Goal: Task Accomplishment & Management: Complete application form

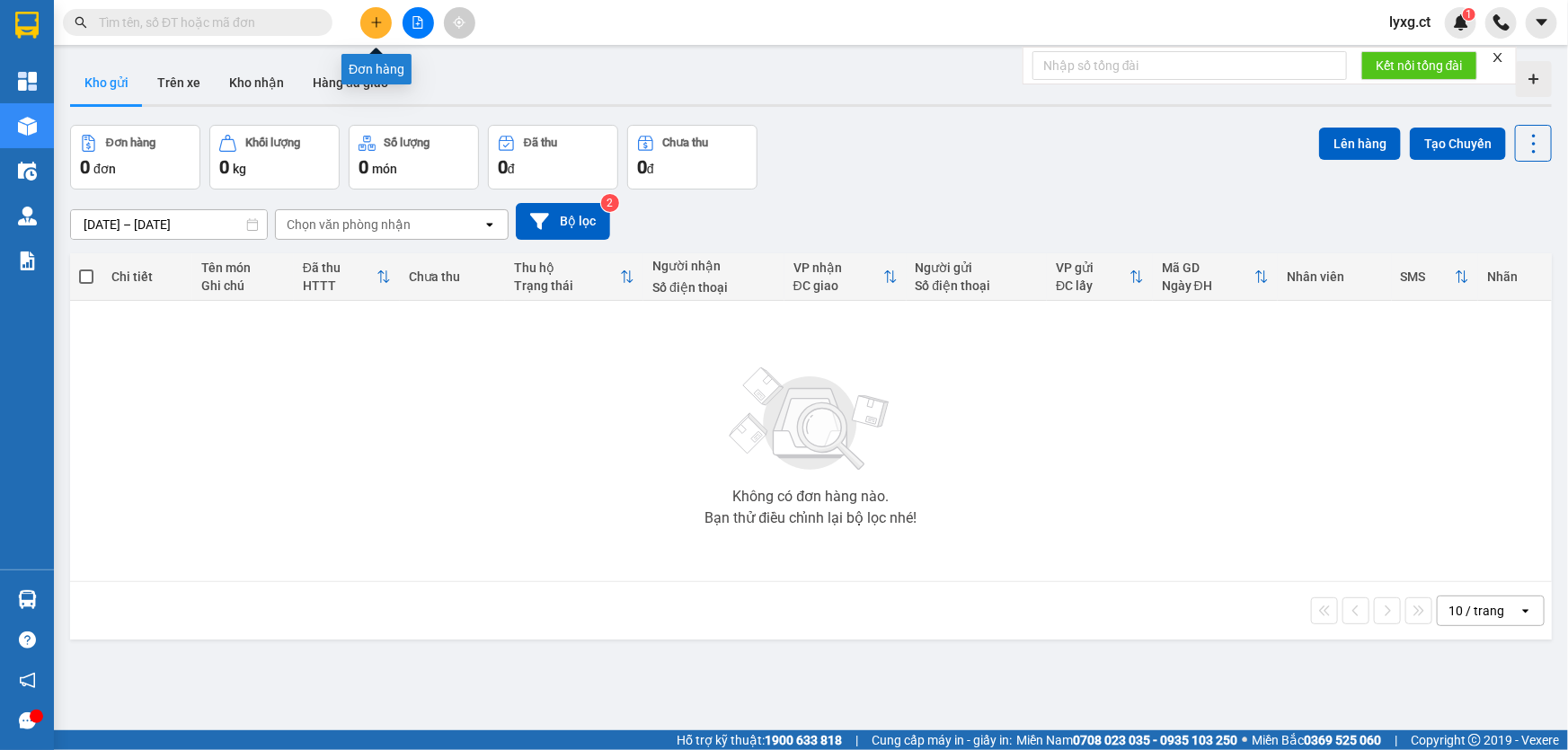
click at [378, 31] on button at bounding box center [376, 22] width 31 height 31
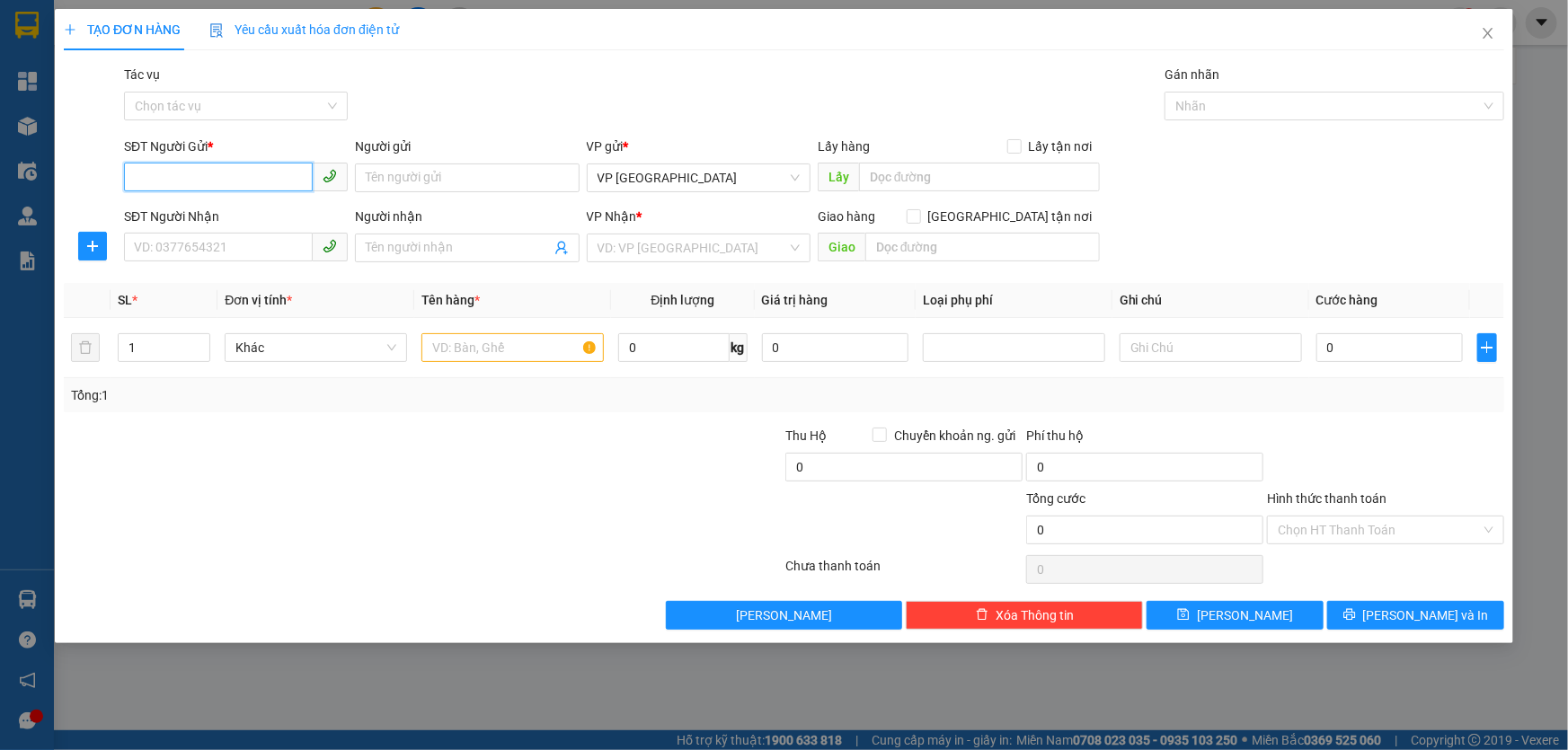
click at [224, 188] on input "SĐT Người Gửi *" at bounding box center [218, 177] width 189 height 29
click at [286, 169] on input "SĐT Người Gửi *" at bounding box center [218, 177] width 189 height 29
click at [1402, 353] on input "0" at bounding box center [1390, 348] width 146 height 29
click at [1357, 431] on div at bounding box center [1385, 457] width 241 height 63
click at [252, 176] on input "SĐT Người Gửi *" at bounding box center [218, 177] width 189 height 29
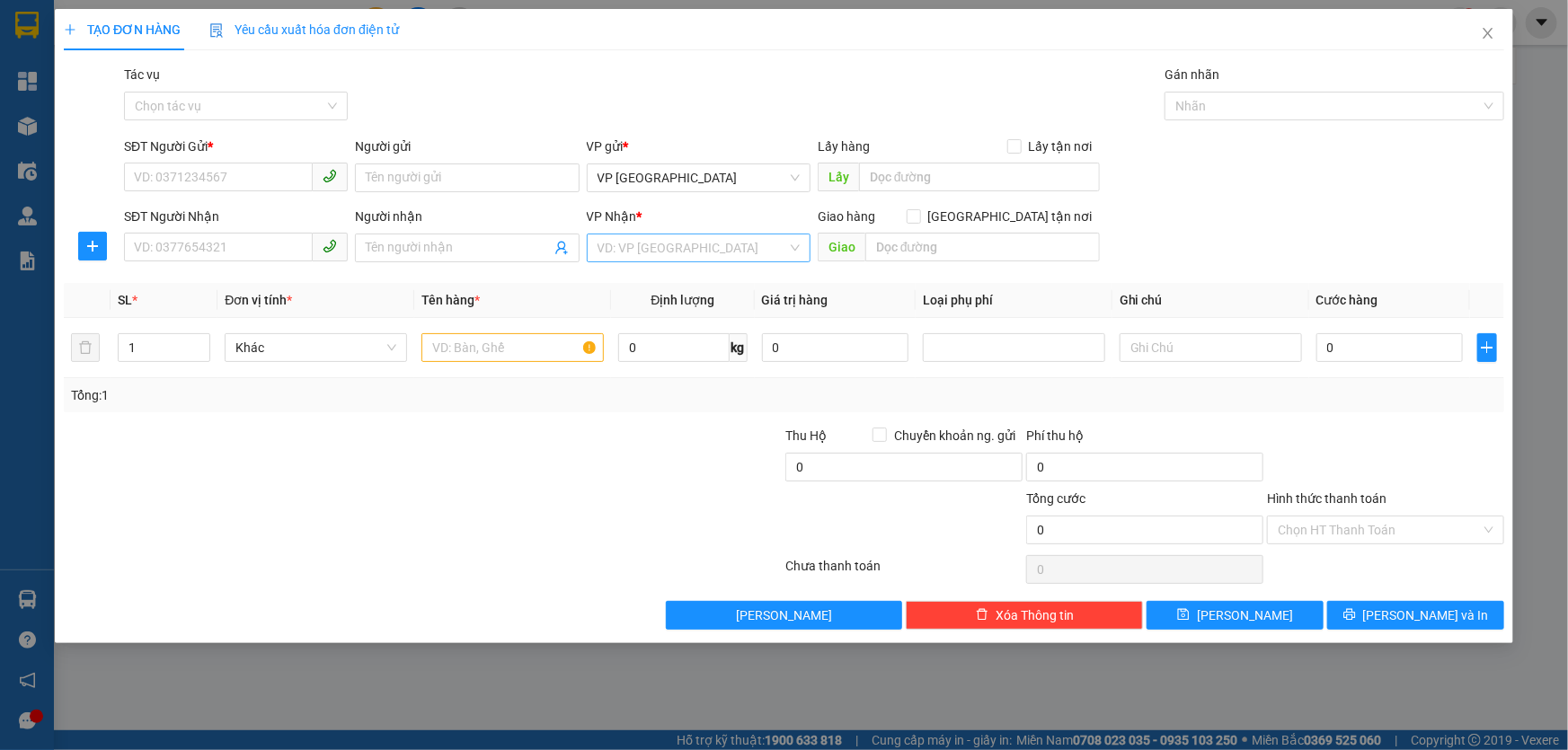
click at [670, 247] on input "search" at bounding box center [692, 248] width 190 height 27
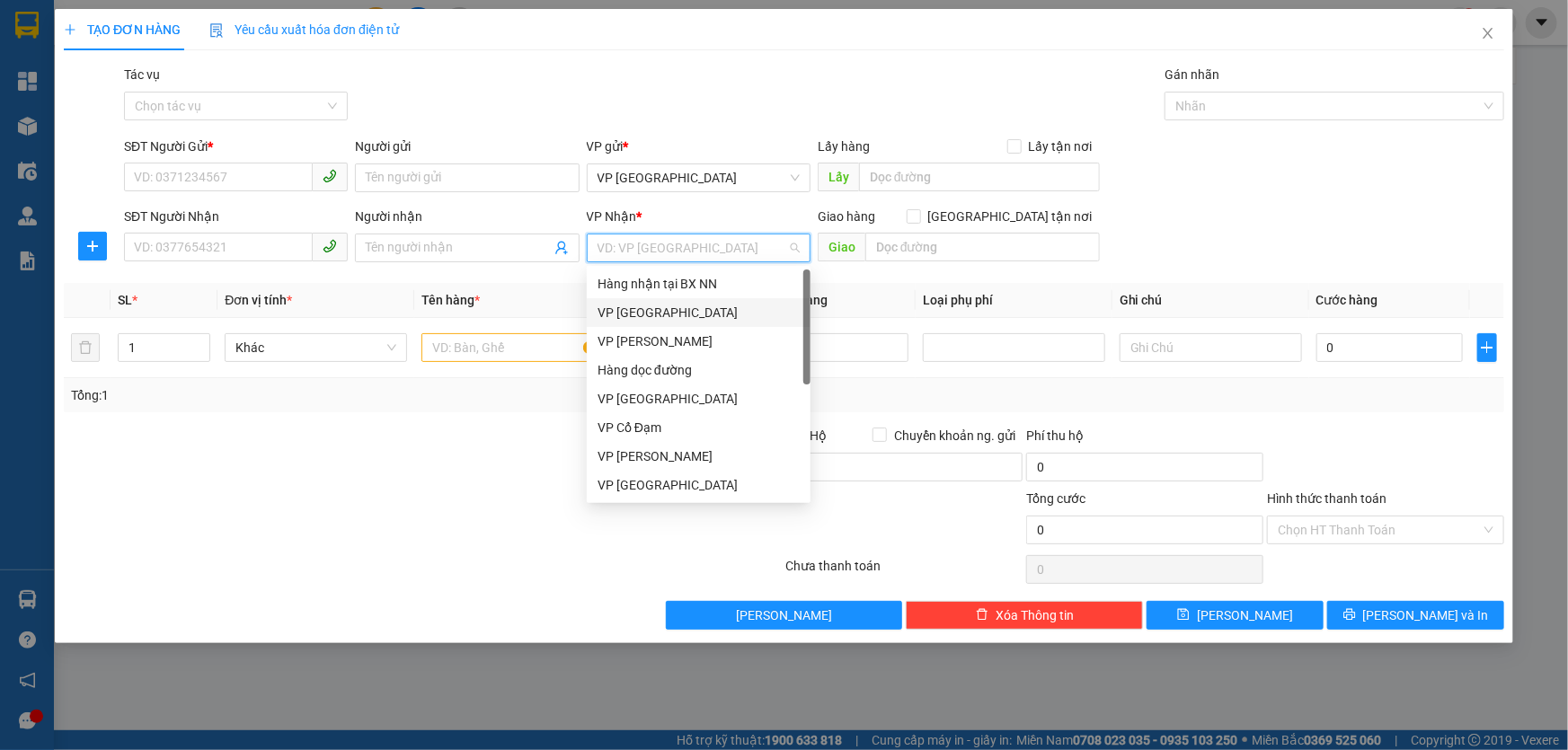
click at [653, 309] on div "VP [GEOGRAPHIC_DATA]" at bounding box center [698, 313] width 202 height 19
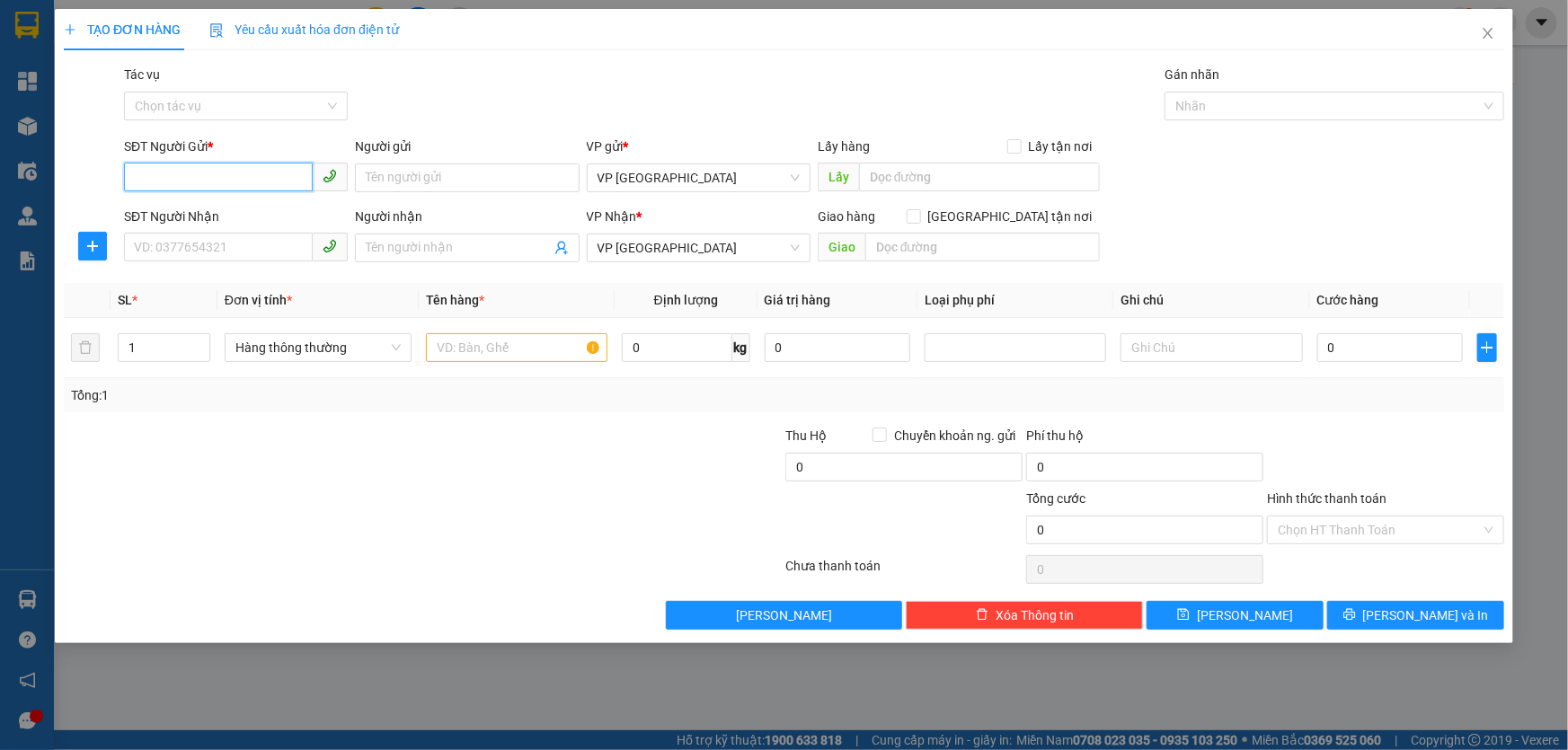
click at [138, 182] on input "SĐT Người Gửi *" at bounding box center [218, 177] width 189 height 29
type input "084562666"
click at [172, 241] on input "SĐT Người Nhận" at bounding box center [218, 247] width 189 height 29
click at [371, 252] on input "Người nhận" at bounding box center [457, 247] width 184 height 19
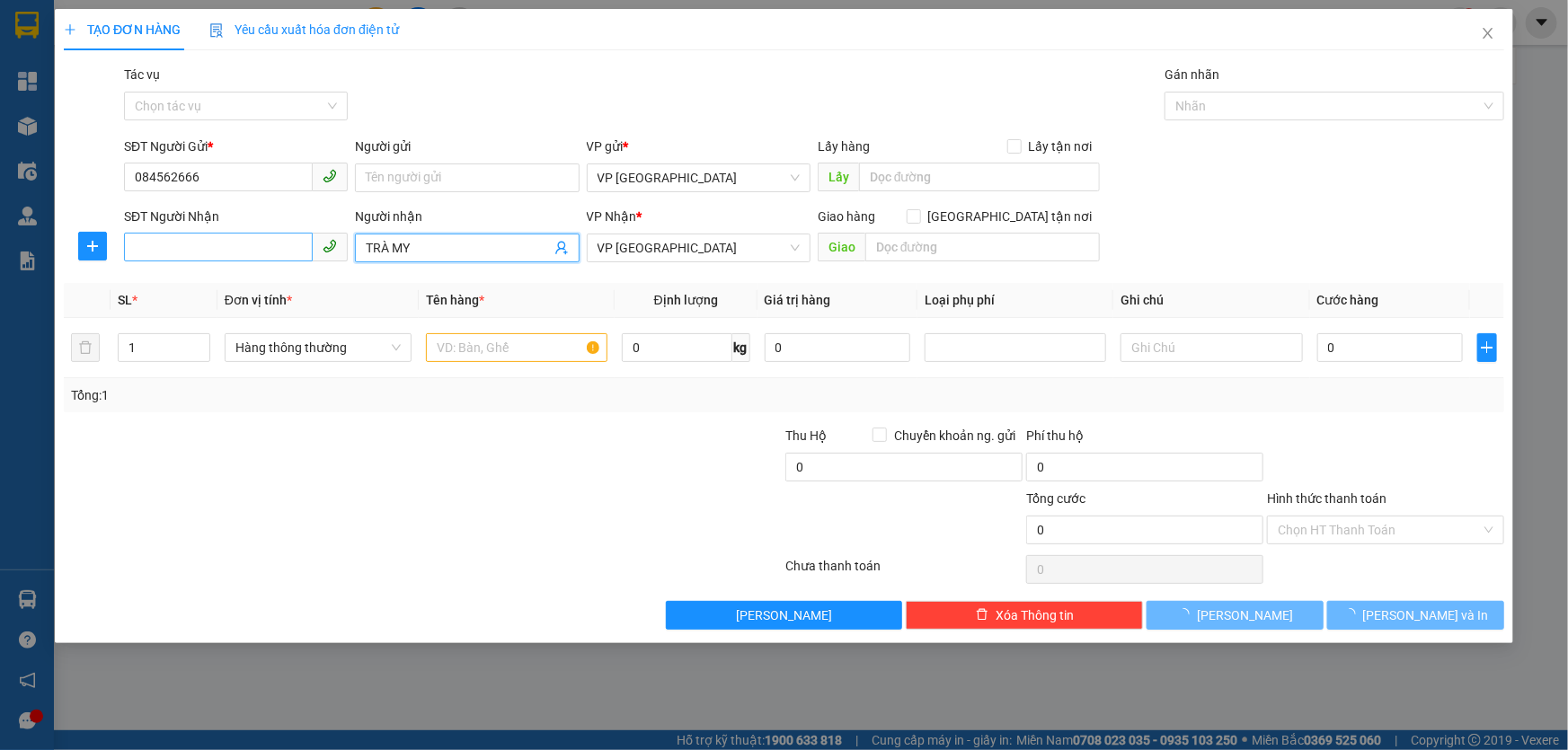
type input "TRÀ MY"
click at [260, 249] on input "SĐT Người Nhận" at bounding box center [218, 247] width 189 height 29
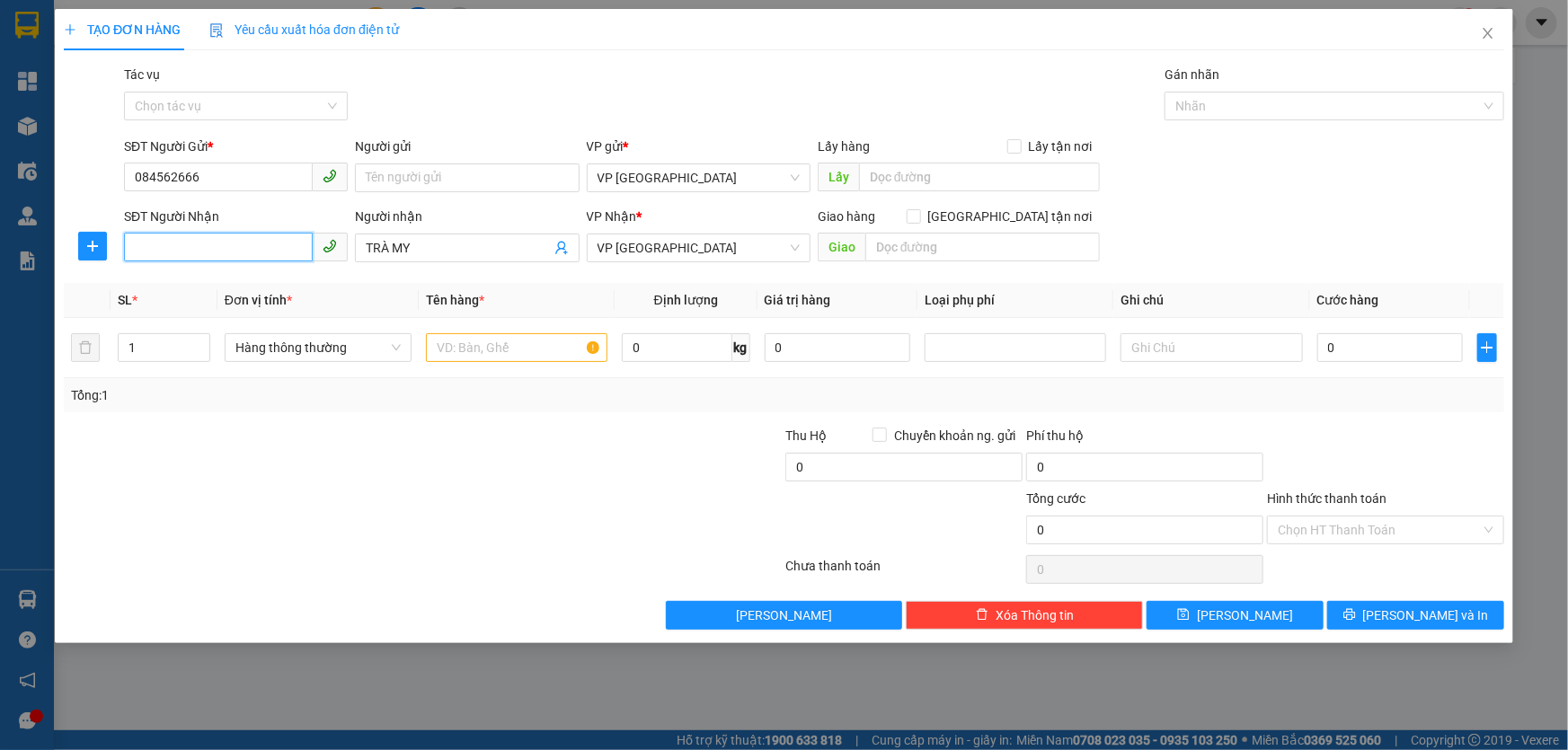
click at [192, 243] on input "SĐT Người Nhận" at bounding box center [218, 247] width 189 height 29
type input "0364390883"
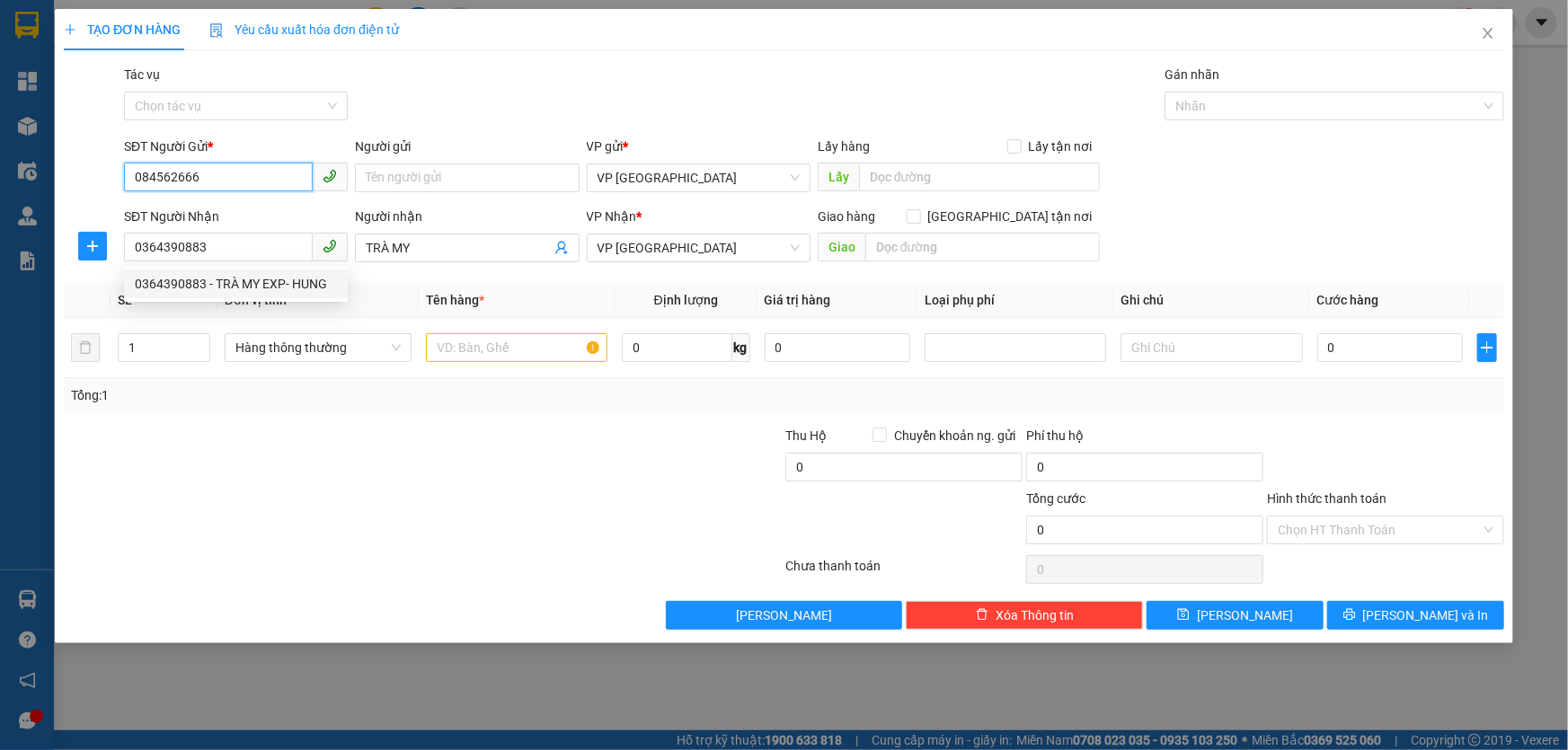
click at [205, 172] on input "084562666" at bounding box center [218, 177] width 189 height 29
click at [171, 170] on input "084562666" at bounding box center [218, 177] width 189 height 29
click at [177, 175] on input "084562666" at bounding box center [218, 177] width 189 height 29
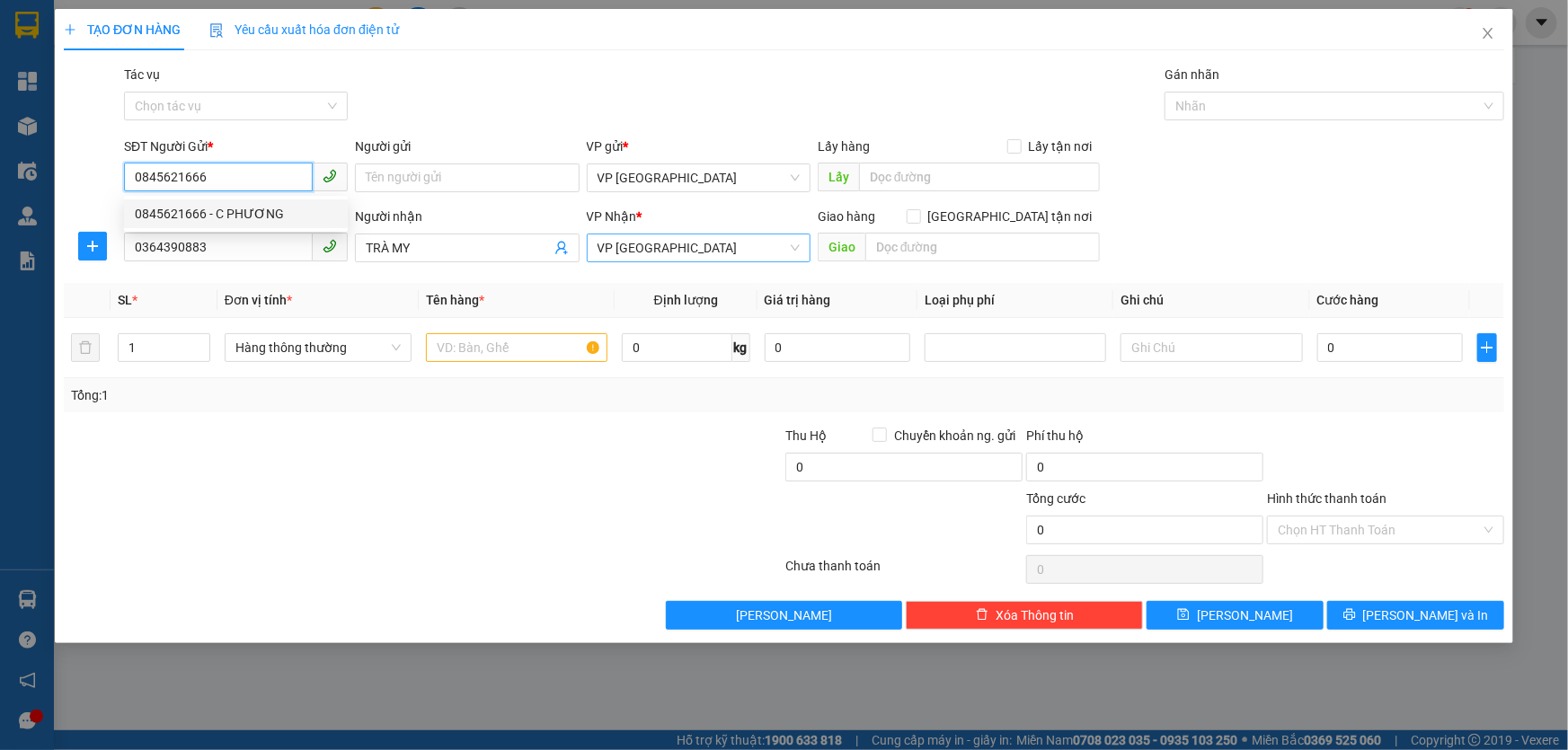
click at [724, 251] on span "VP [GEOGRAPHIC_DATA]" at bounding box center [698, 248] width 202 height 27
type input "0845621666"
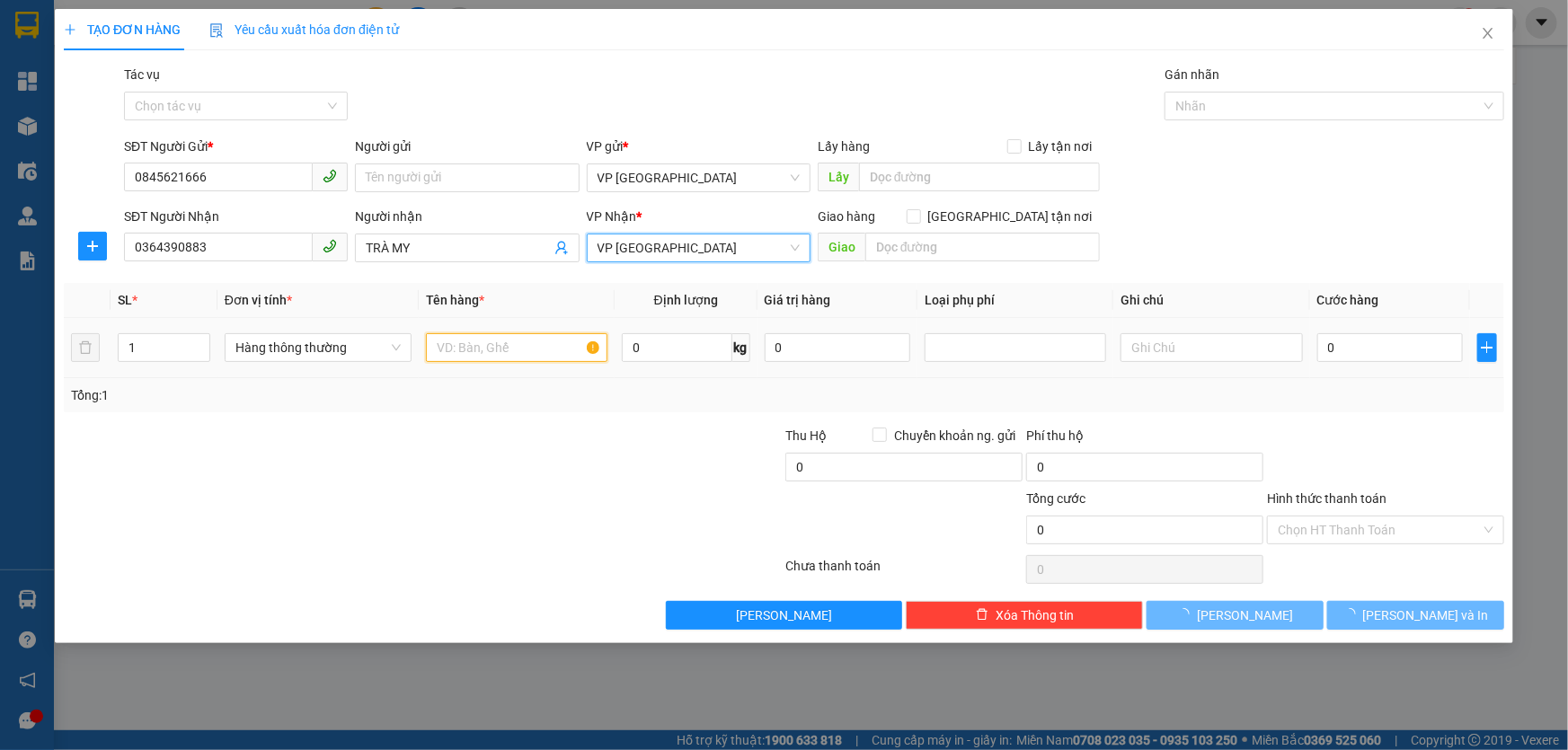
click at [505, 344] on input "text" at bounding box center [516, 348] width 181 height 29
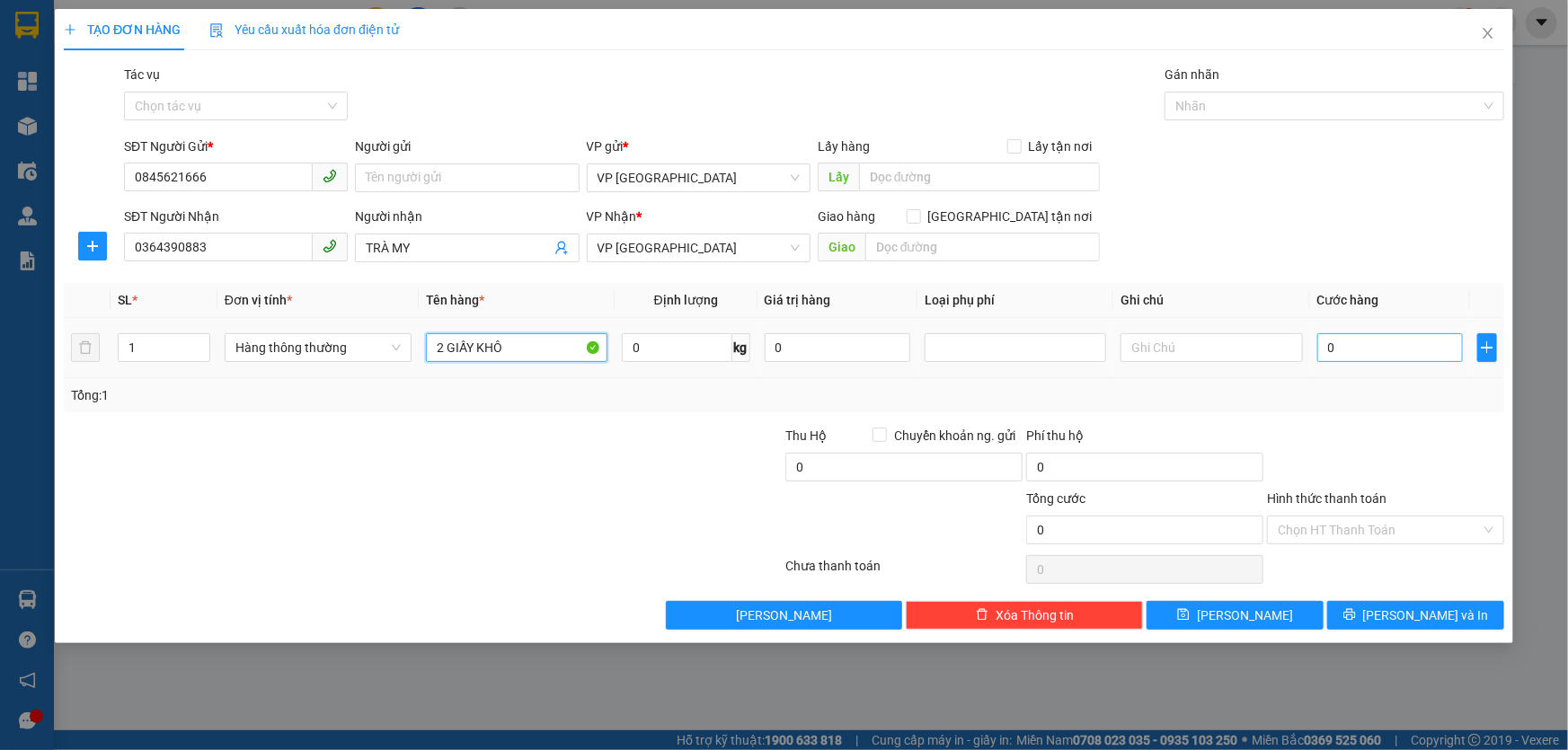
type input "2 GIẤY KHÔ"
click at [1384, 345] on input "0" at bounding box center [1391, 348] width 146 height 29
click at [1434, 351] on input "0" at bounding box center [1391, 348] width 146 height 29
click at [1357, 342] on input "0" at bounding box center [1391, 348] width 146 height 29
type input "09"
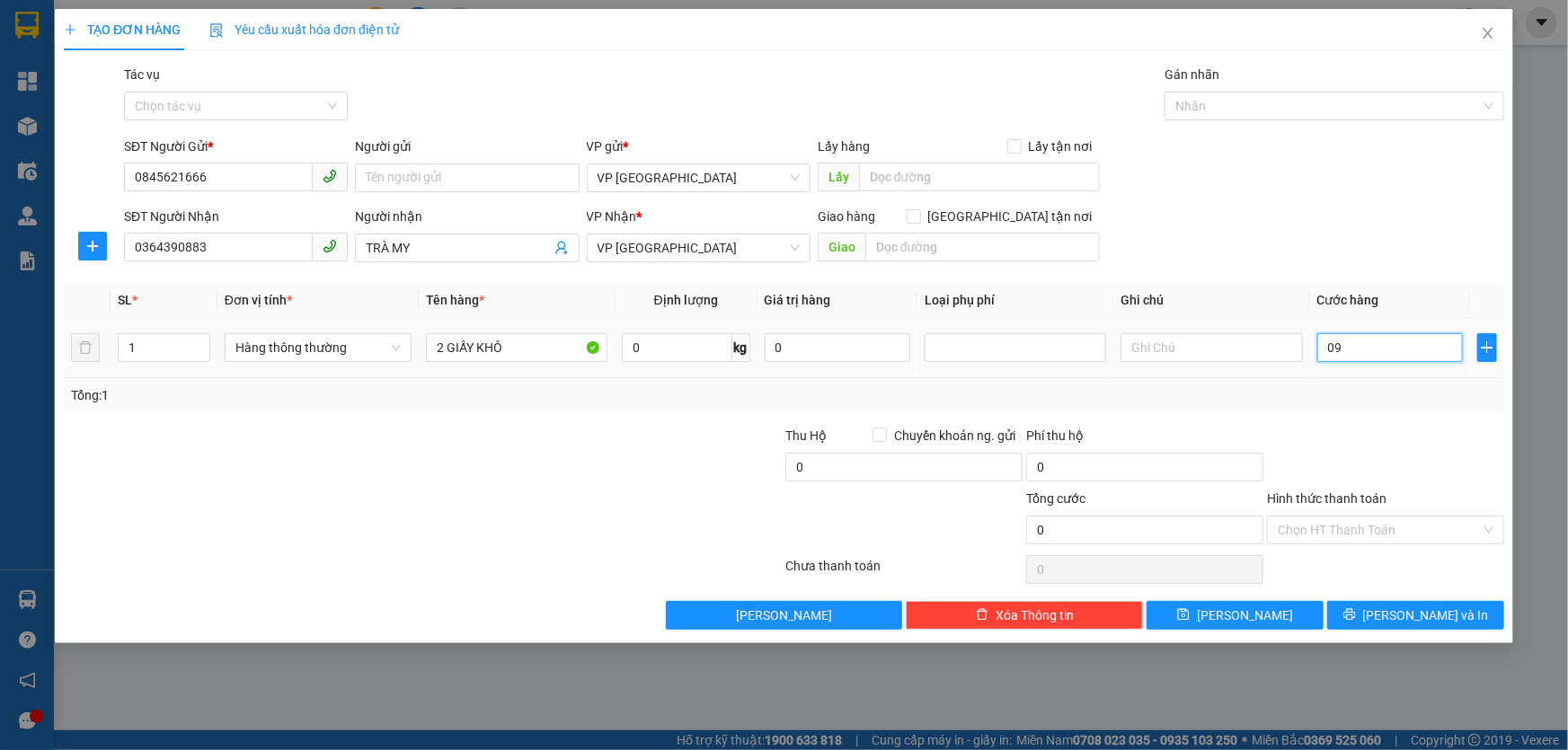
type input "9"
type input "090"
type input "90"
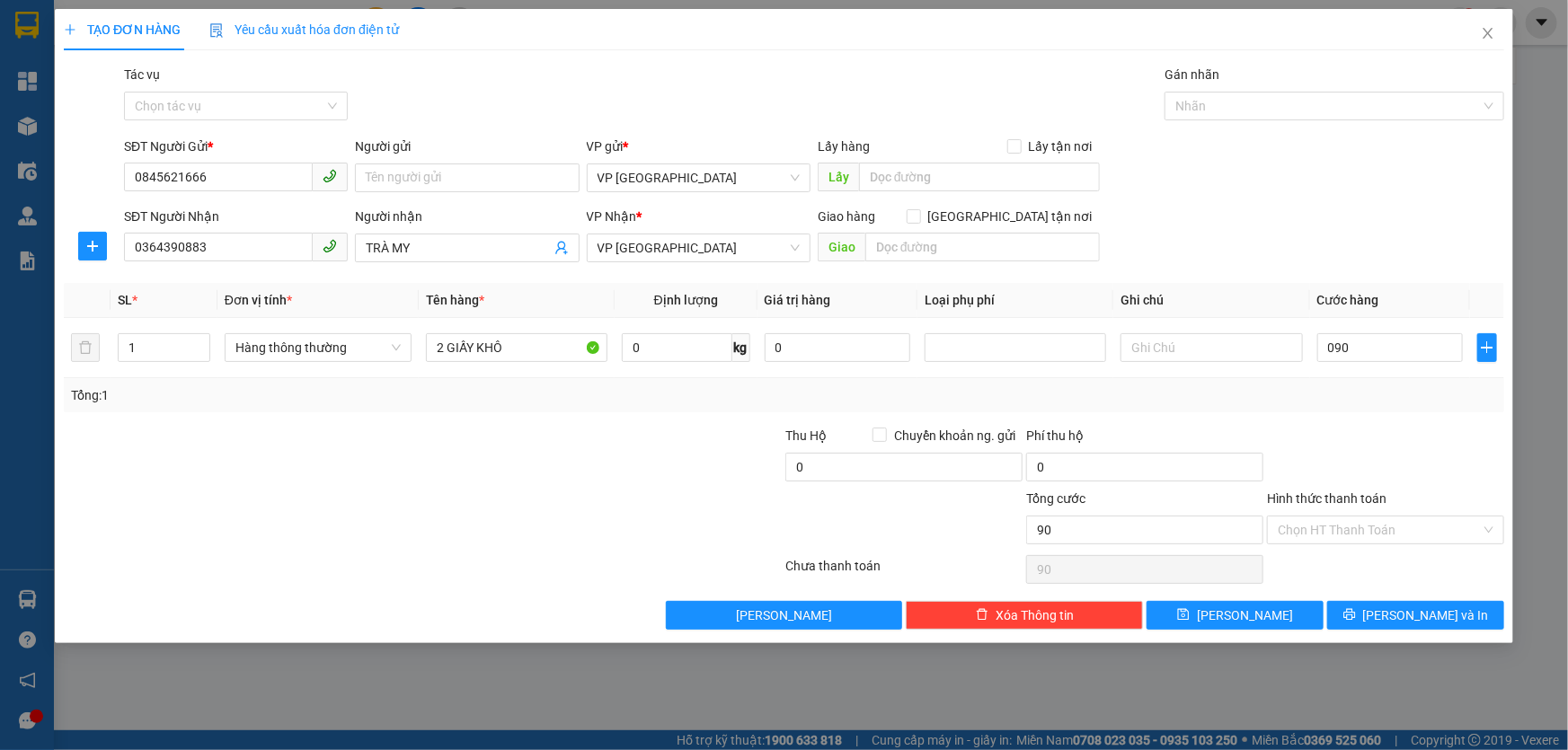
type input "90.000"
click at [1353, 420] on div "Transit Pickup Surcharge Ids Transit Deliver Surcharge Ids Transit Deliver Surc…" at bounding box center [784, 347] width 1440 height 565
click at [1361, 526] on input "Hình thức thanh toán" at bounding box center [1379, 530] width 203 height 27
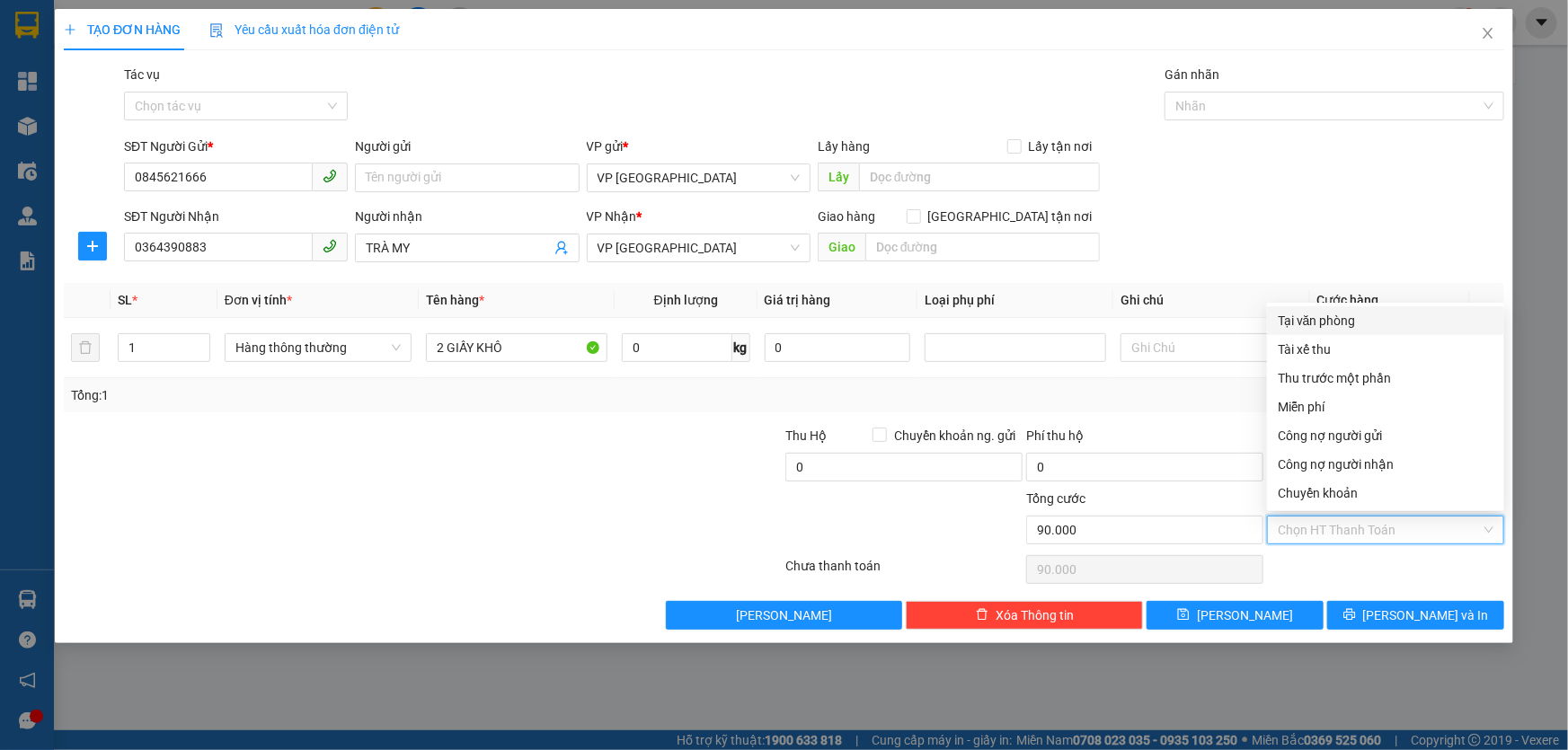
click at [1347, 320] on div "Tại văn phòng" at bounding box center [1385, 320] width 215 height 19
type input "0"
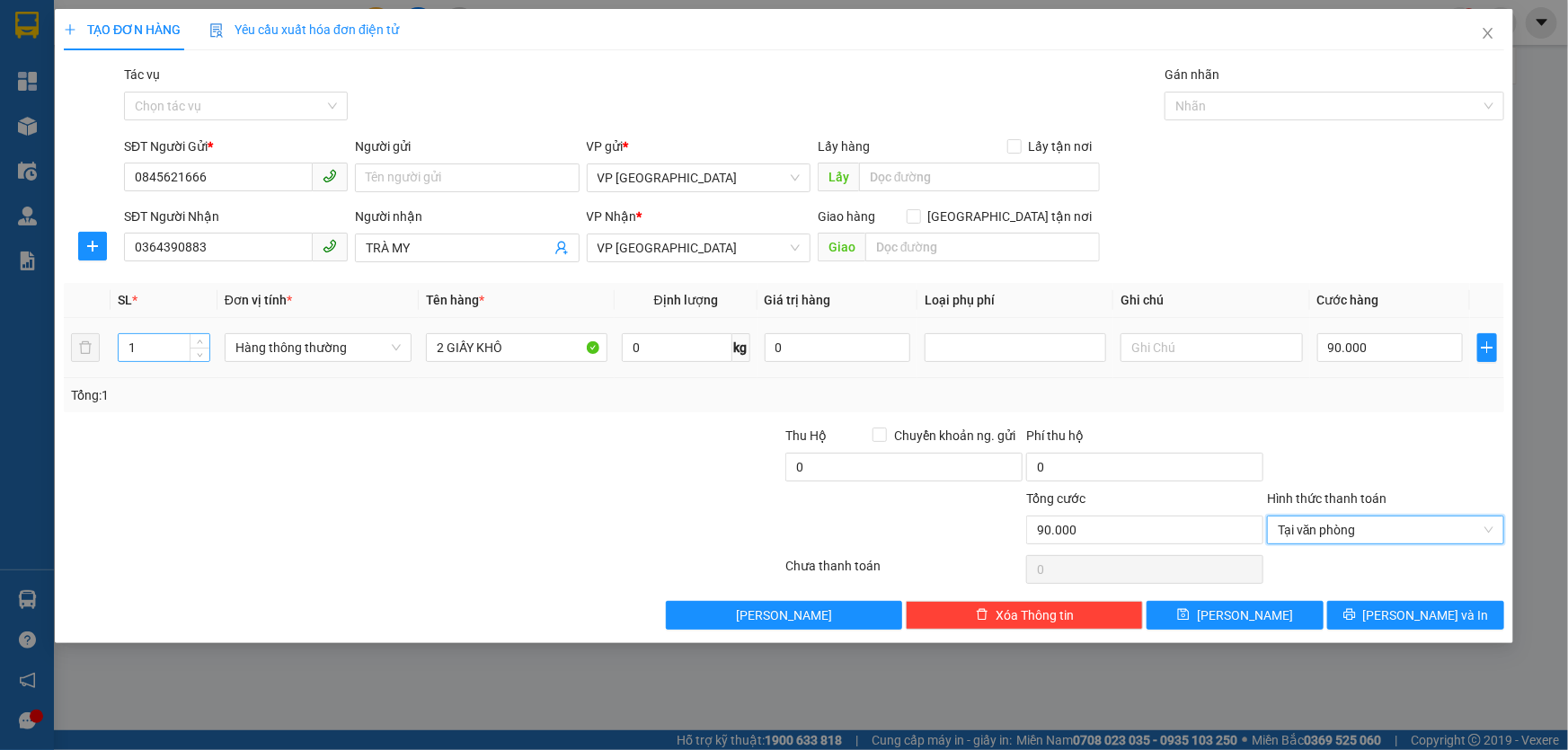
click at [140, 359] on input "1" at bounding box center [164, 348] width 91 height 27
type input "2"
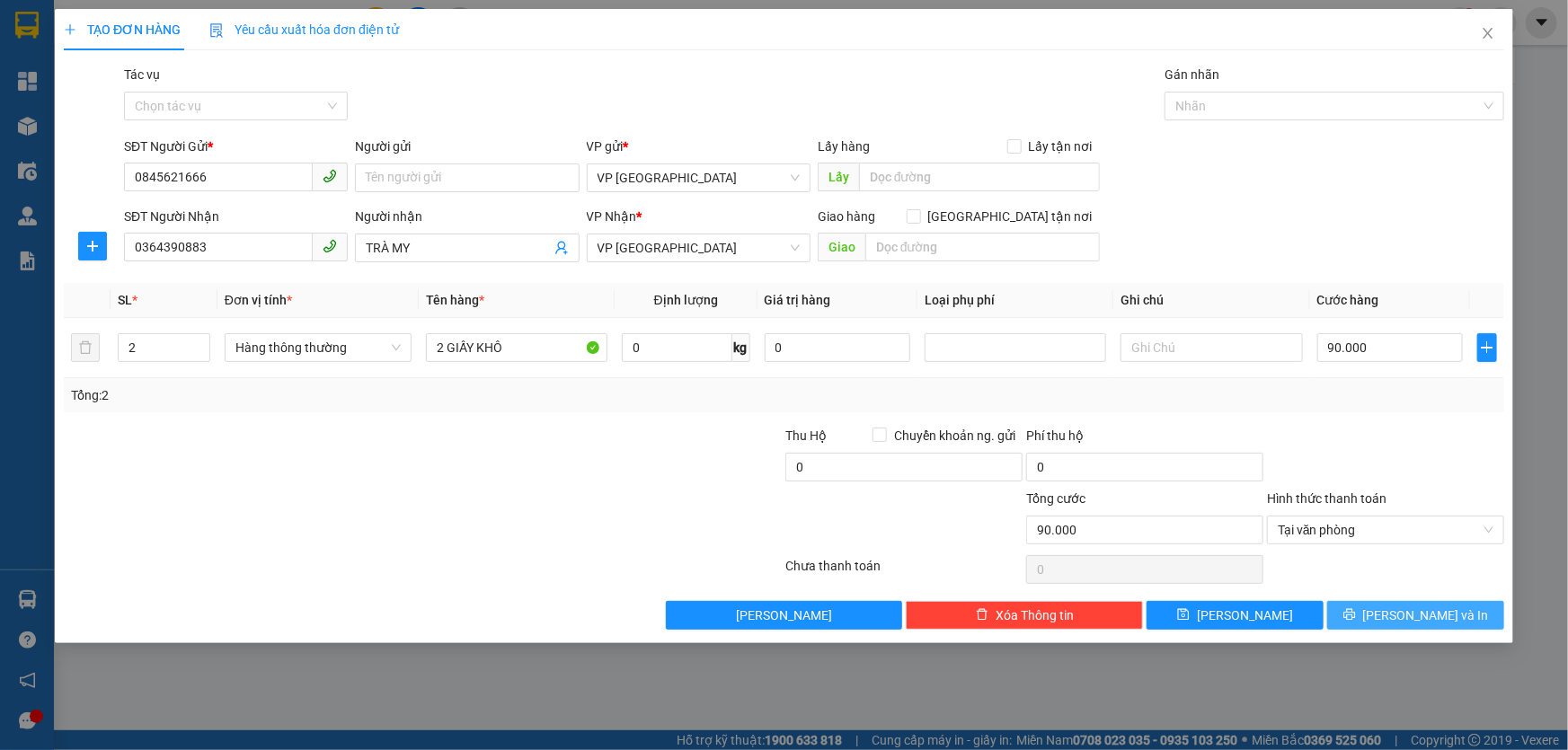
click at [1441, 612] on span "[PERSON_NAME] và In" at bounding box center [1426, 615] width 126 height 19
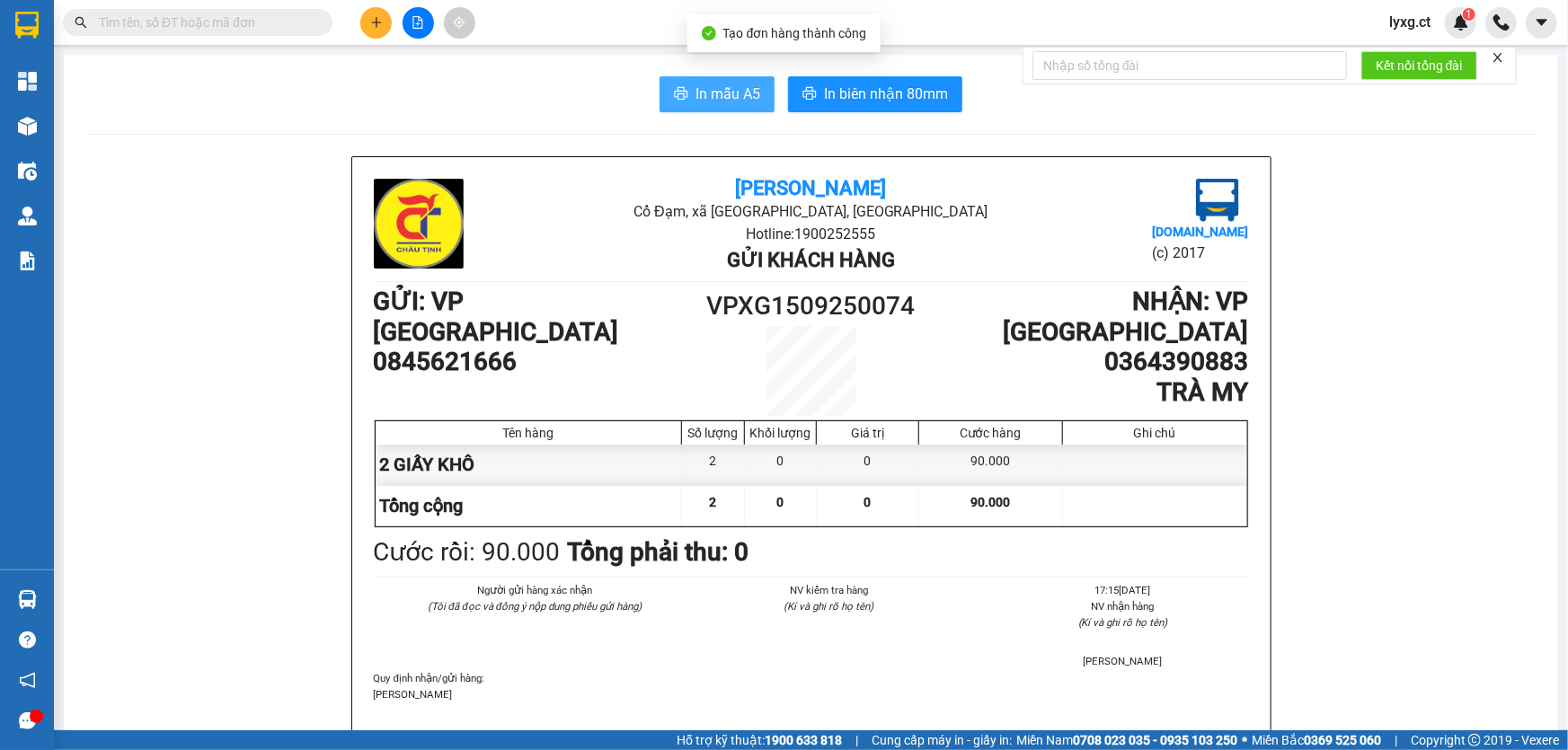
click at [721, 87] on span "In mẫu A5" at bounding box center [728, 94] width 64 height 22
click at [379, 24] on icon "plus" at bounding box center [376, 22] width 13 height 13
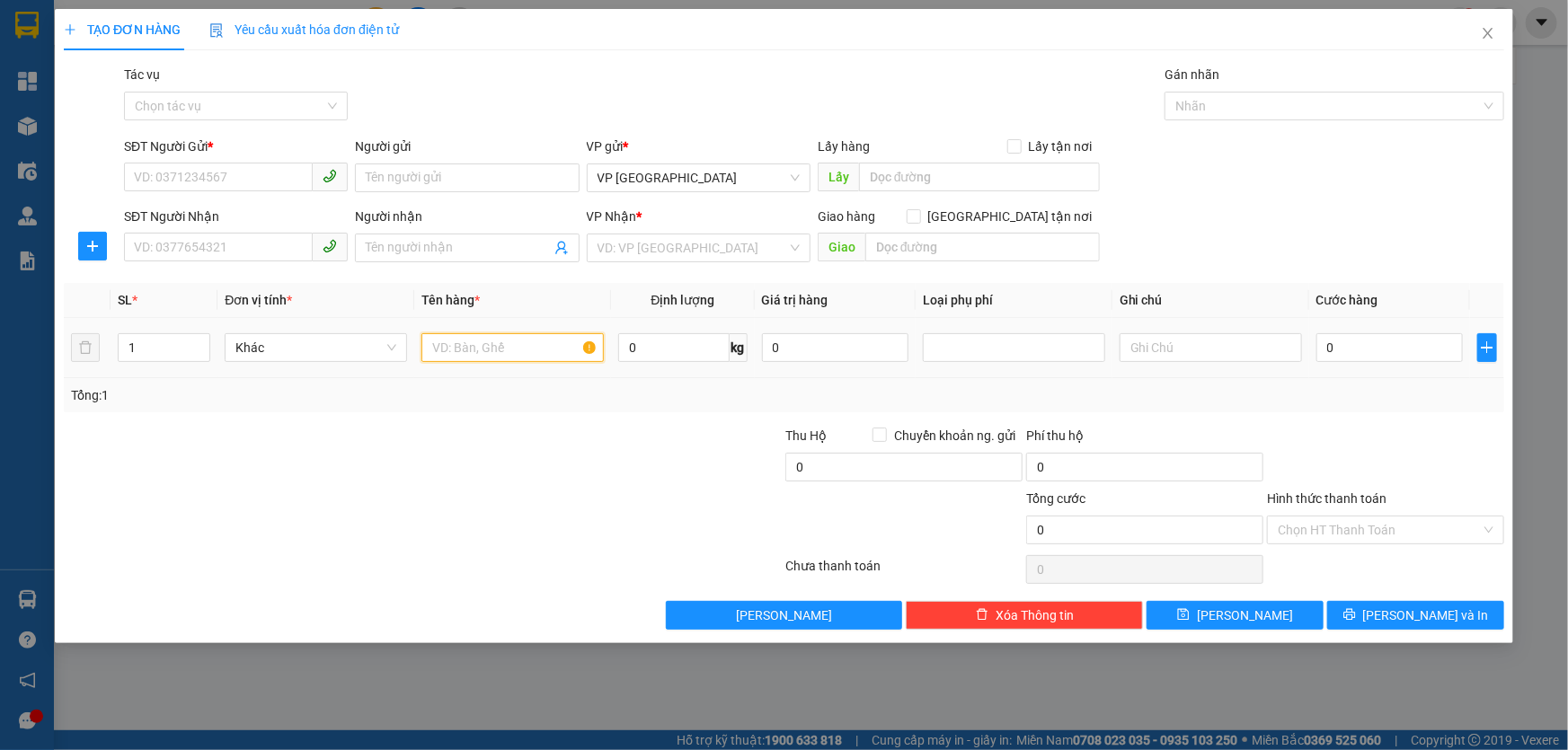
click at [479, 356] on input "text" at bounding box center [512, 348] width 182 height 29
type input "1"
drag, startPoint x: 512, startPoint y: 351, endPoint x: 485, endPoint y: 346, distance: 27.5
click at [485, 346] on input "2 GIẤY HNAGF KHÔ" at bounding box center [512, 348] width 182 height 29
type input "2 GIẤY HÀNG KHÔ"
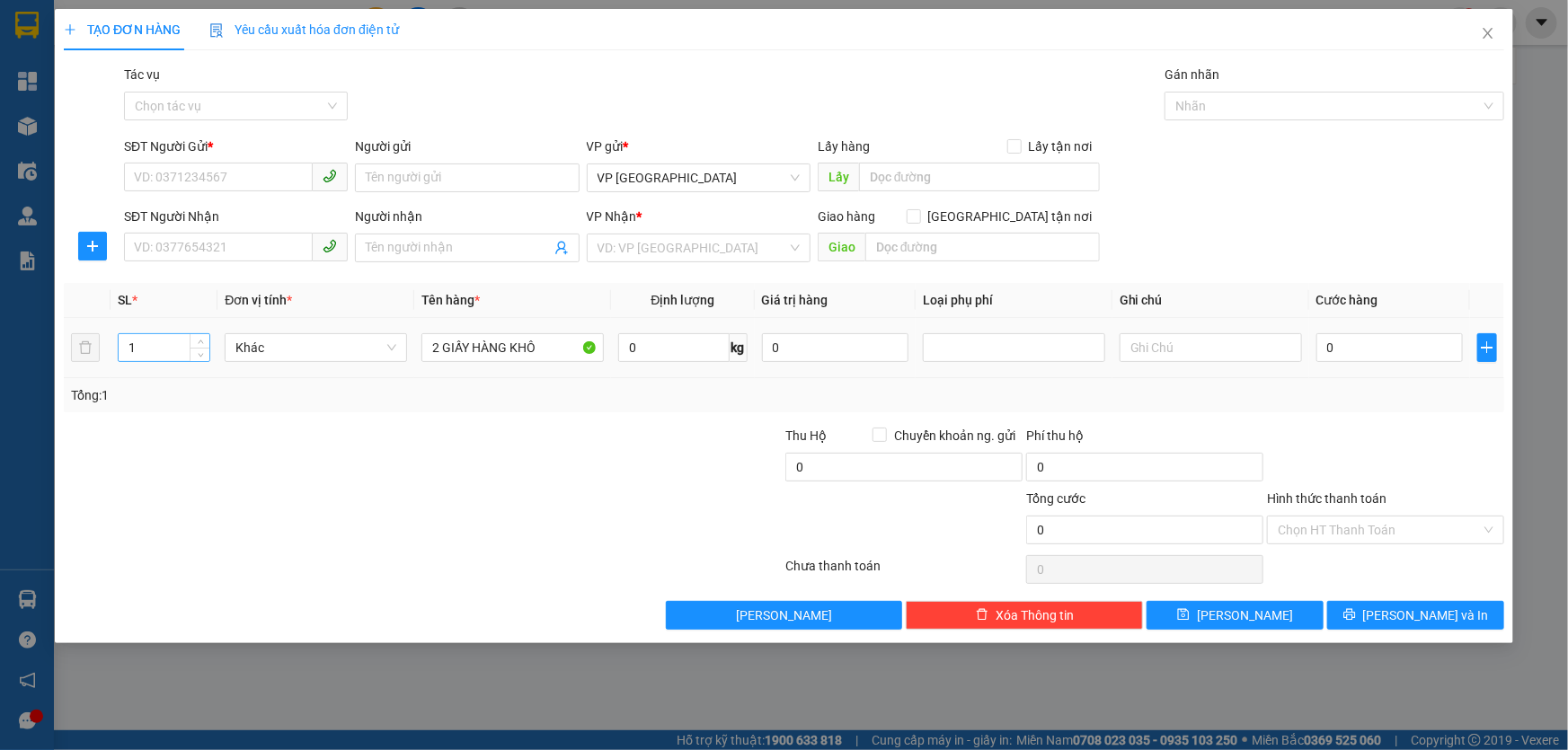
click at [170, 356] on input "1" at bounding box center [164, 348] width 91 height 27
type input "2"
click at [270, 173] on input "SĐT Người Gửi *" at bounding box center [218, 177] width 189 height 29
type input "0777283883"
click at [253, 251] on input "SĐT Người Nhận" at bounding box center [218, 247] width 189 height 29
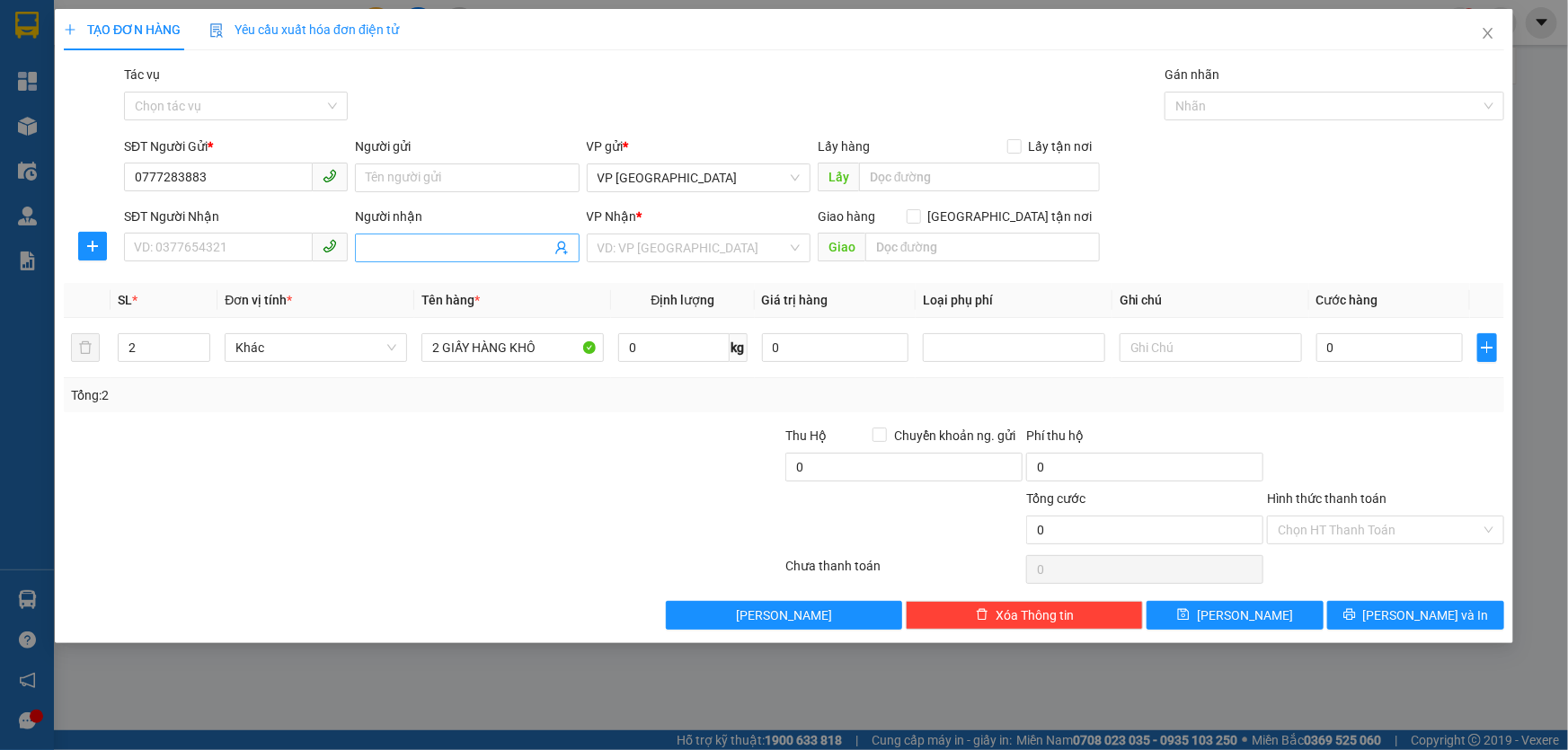
click at [420, 253] on input "Người nhận" at bounding box center [457, 247] width 184 height 19
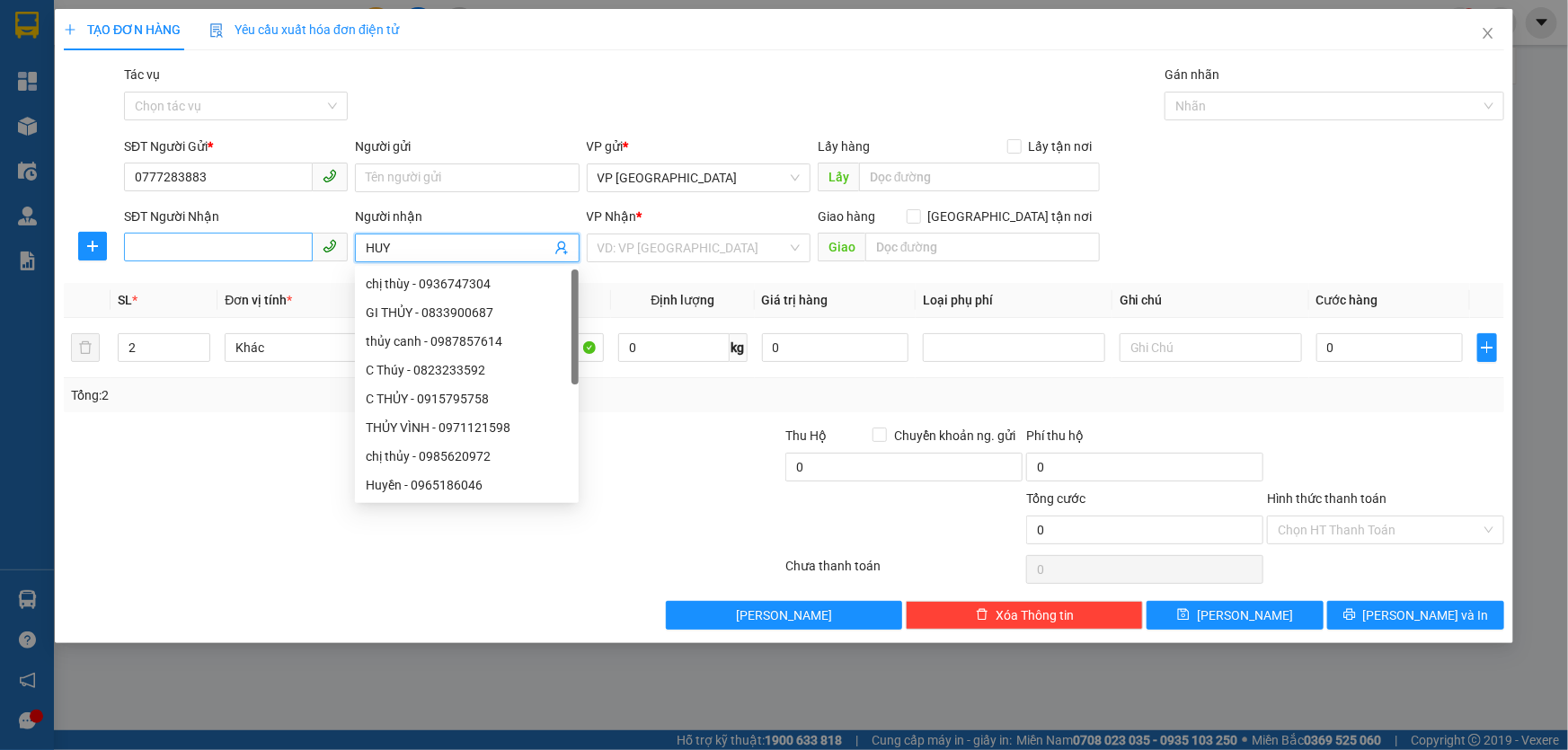
type input "HUY"
click at [177, 244] on input "SĐT Người Nhận" at bounding box center [218, 247] width 189 height 29
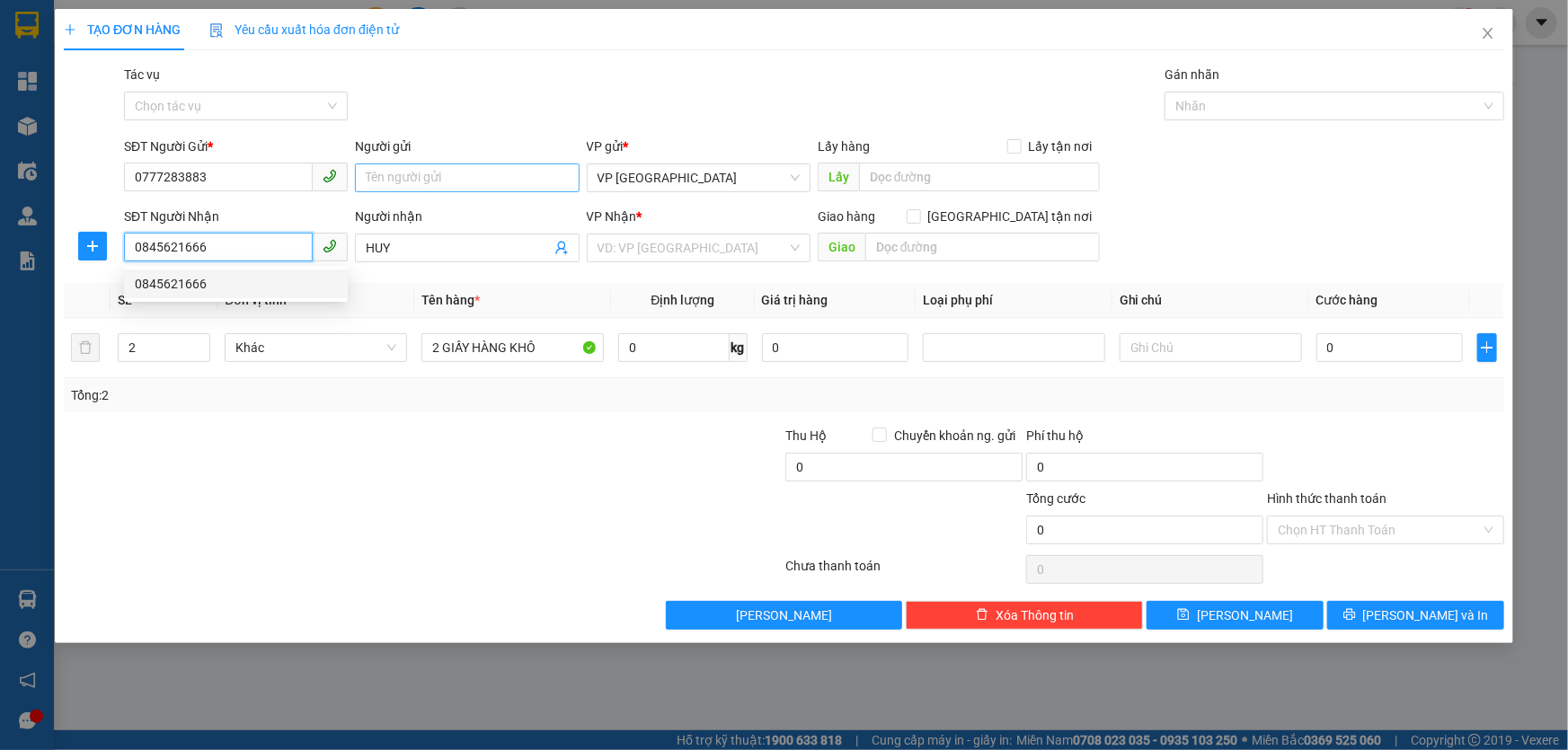
type input "0845621666"
click at [425, 177] on input "Người gửi" at bounding box center [467, 178] width 224 height 29
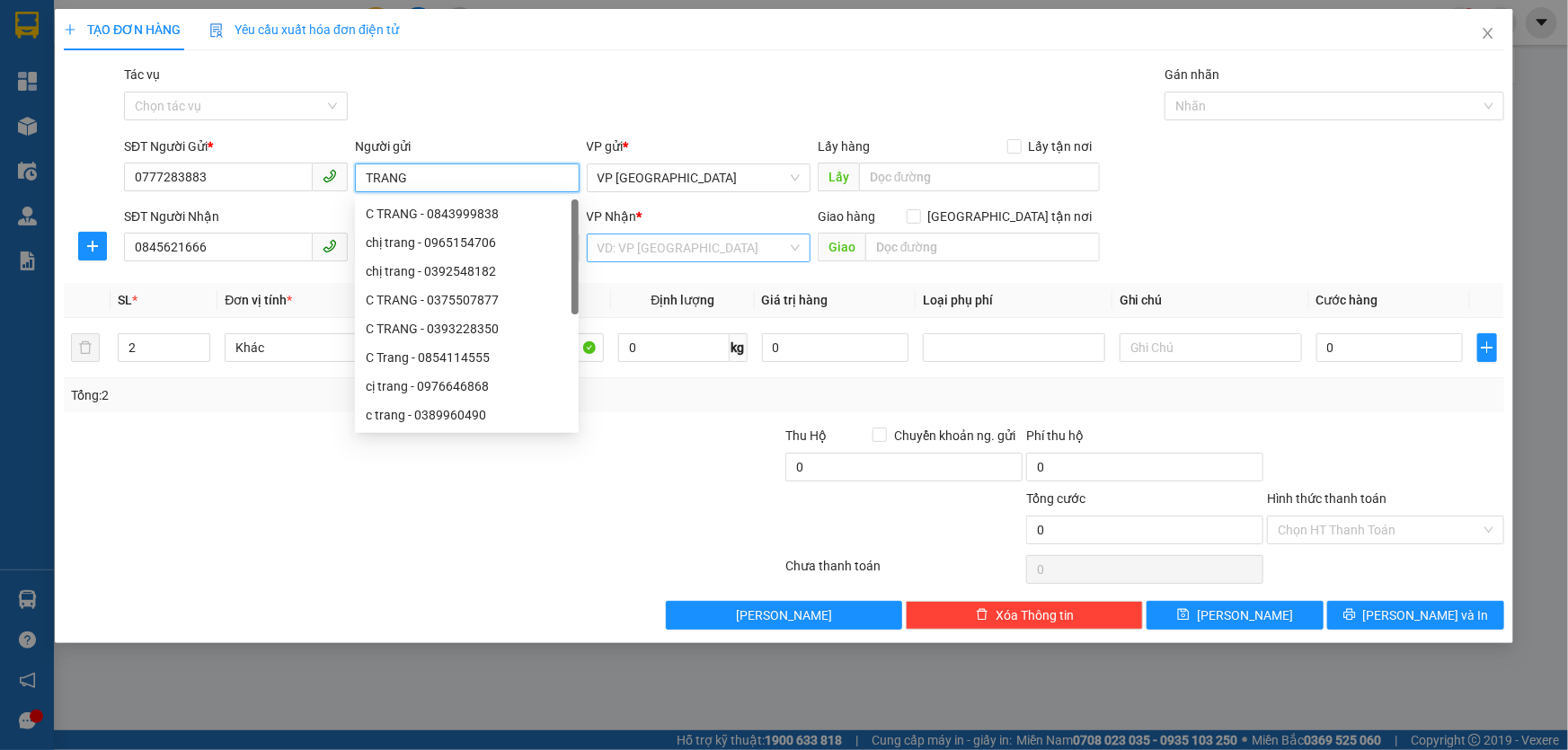
type input "TRANG"
click at [692, 251] on input "search" at bounding box center [692, 248] width 190 height 27
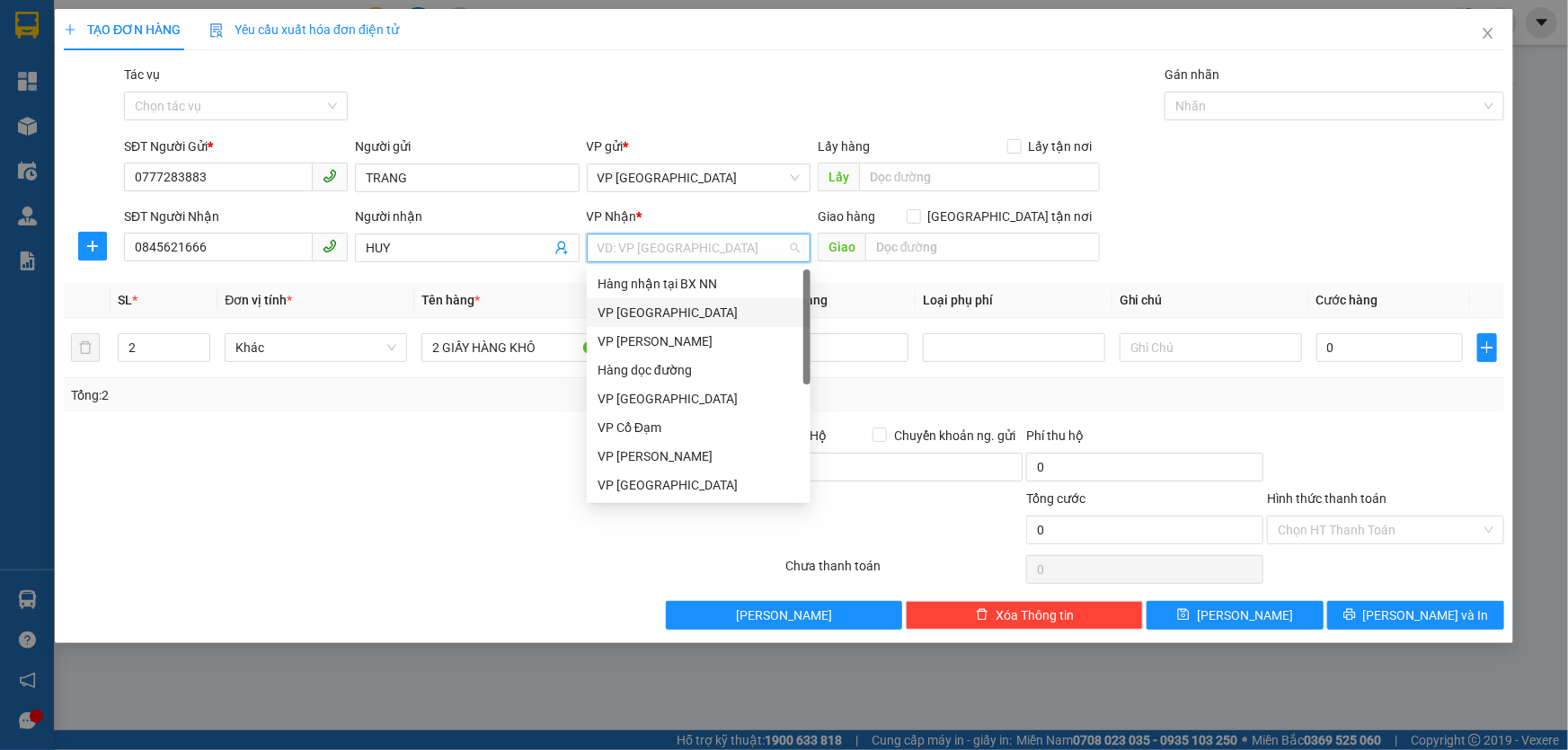
click at [647, 314] on div "VP [GEOGRAPHIC_DATA]" at bounding box center [698, 313] width 202 height 19
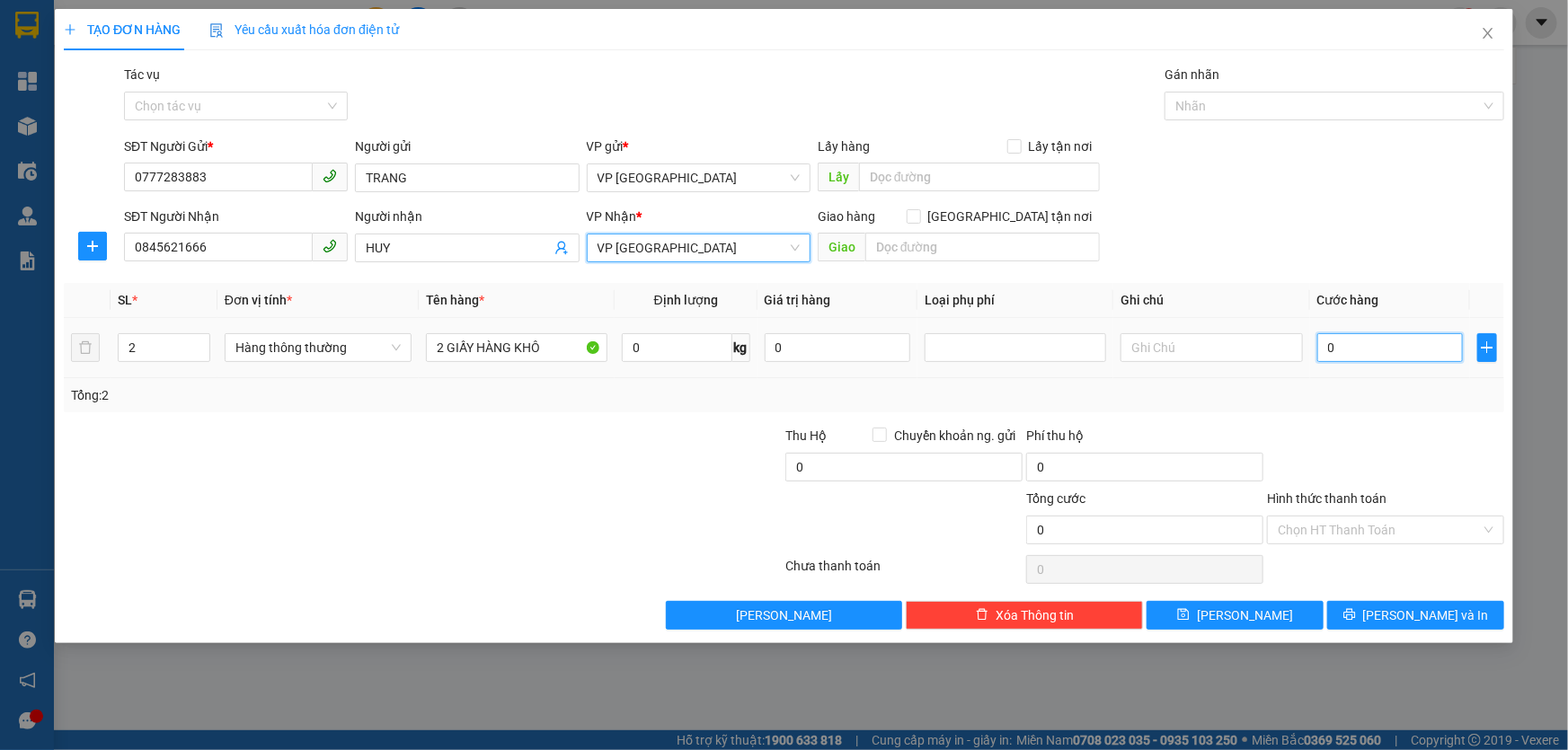
click at [1365, 340] on input "0" at bounding box center [1391, 348] width 146 height 29
type input "1"
type input "10"
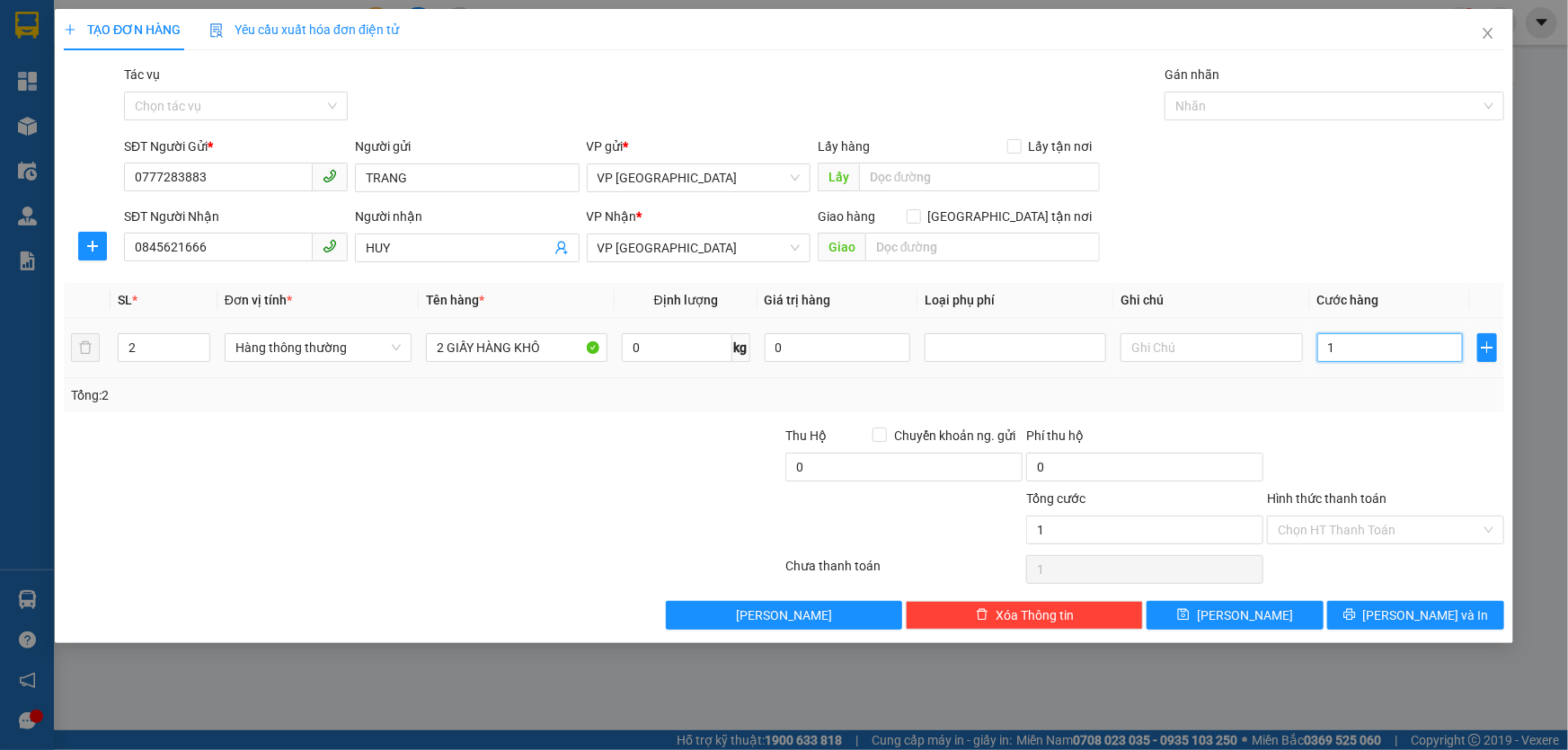
type input "10"
type input "100"
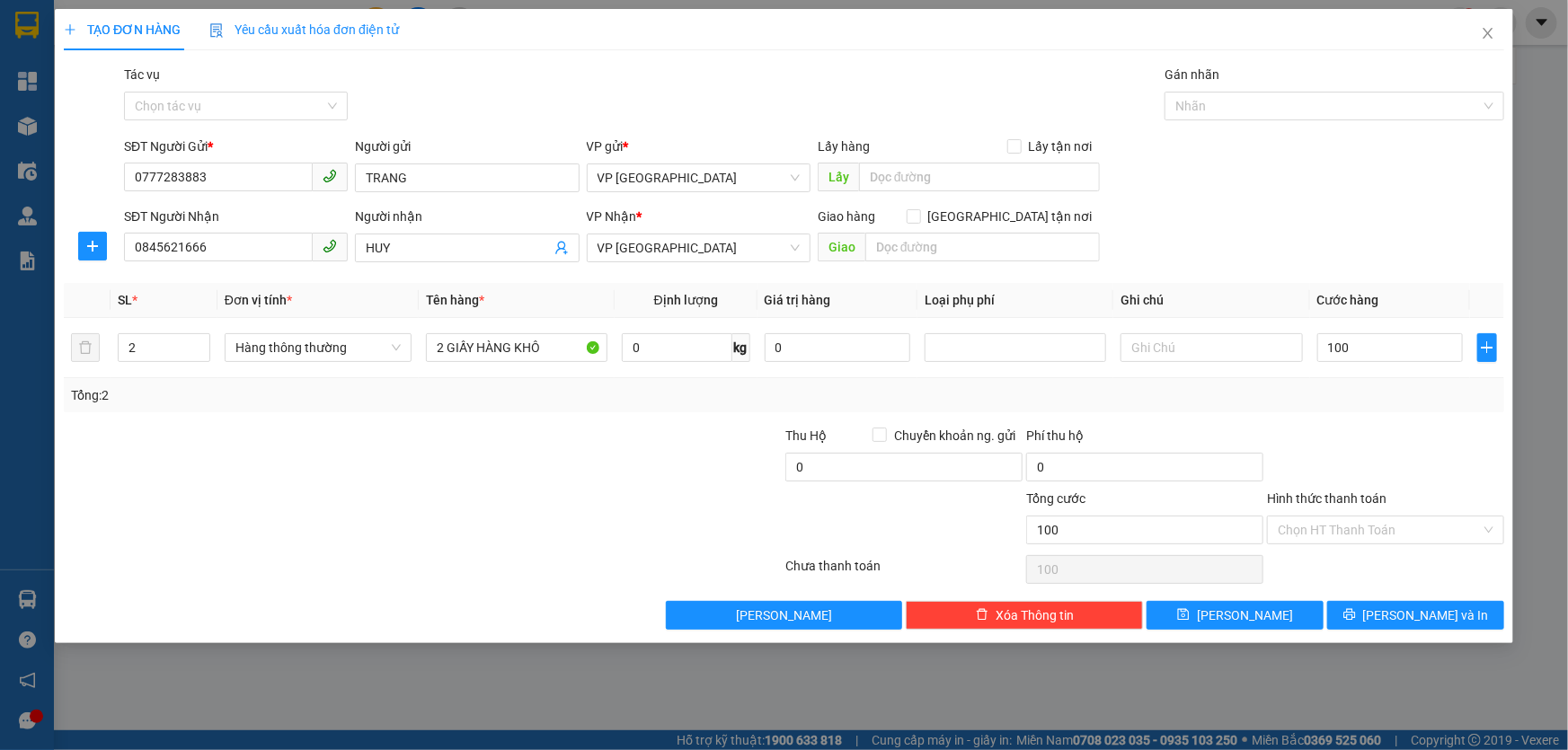
type input "100.000"
click at [1289, 390] on div "Tổng: 2" at bounding box center [784, 395] width 1426 height 19
click at [1393, 535] on input "Hình thức thanh toán" at bounding box center [1379, 530] width 203 height 27
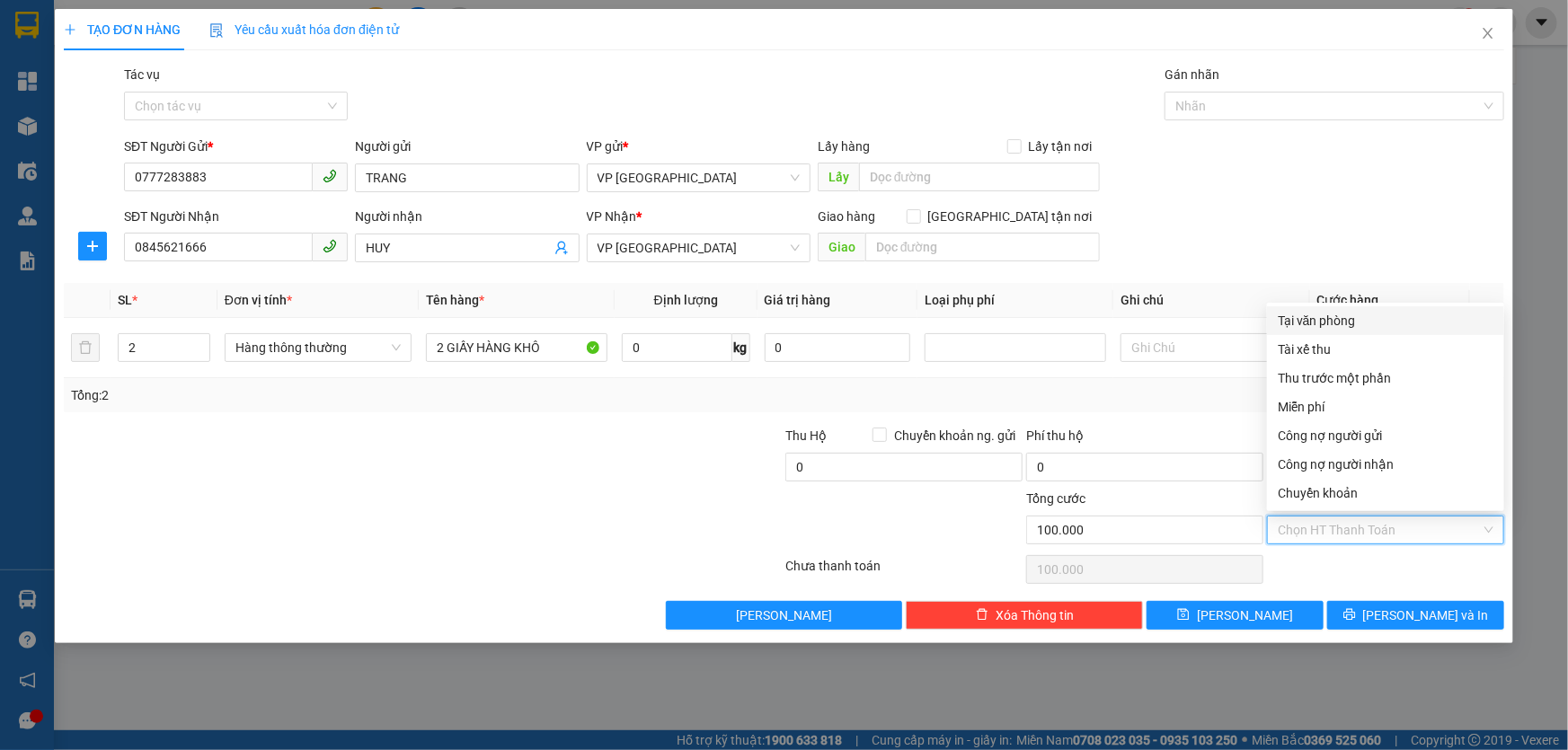
click at [1327, 317] on div "Tại văn phòng" at bounding box center [1385, 320] width 215 height 19
type input "0"
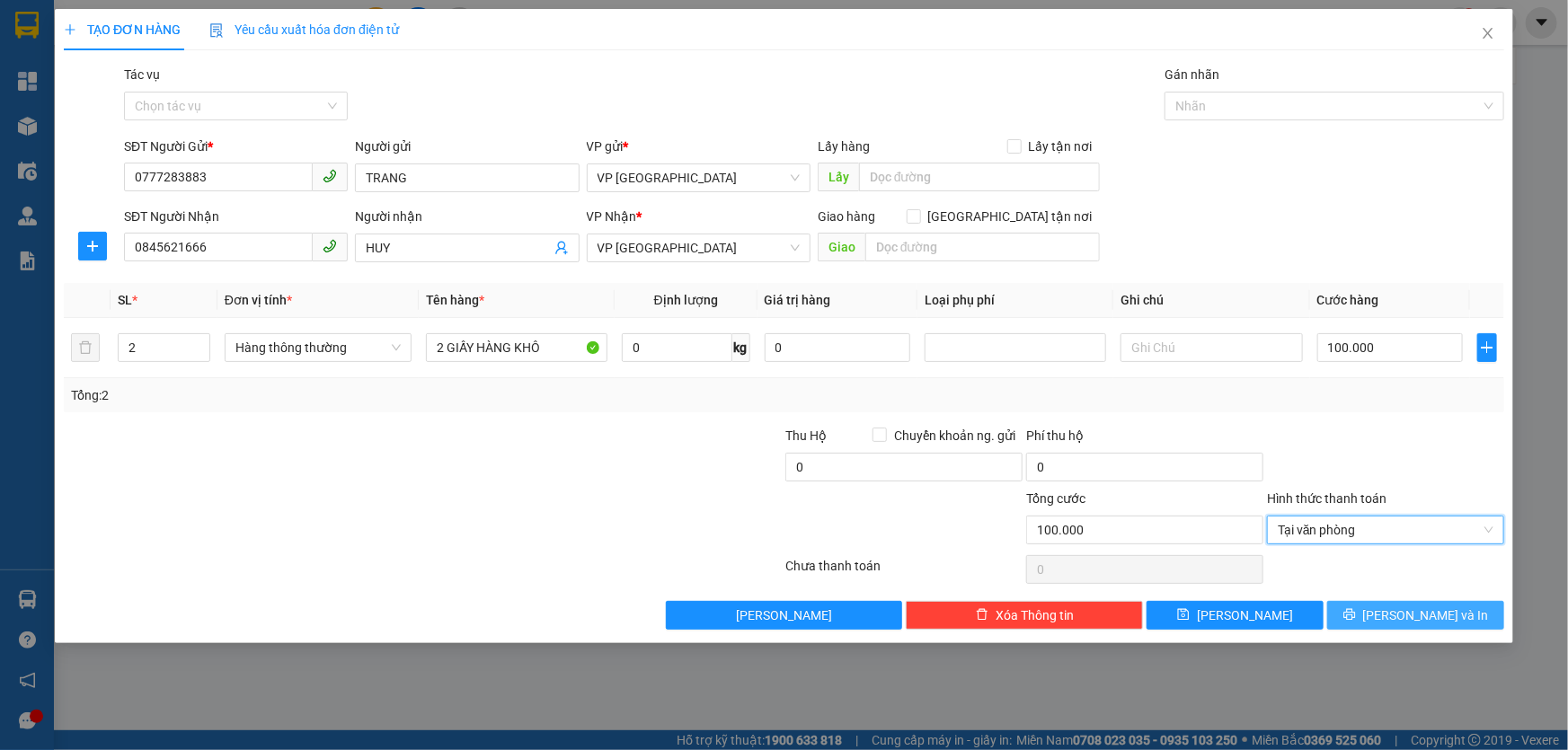
click at [1356, 608] on icon "printer" at bounding box center [1349, 614] width 13 height 13
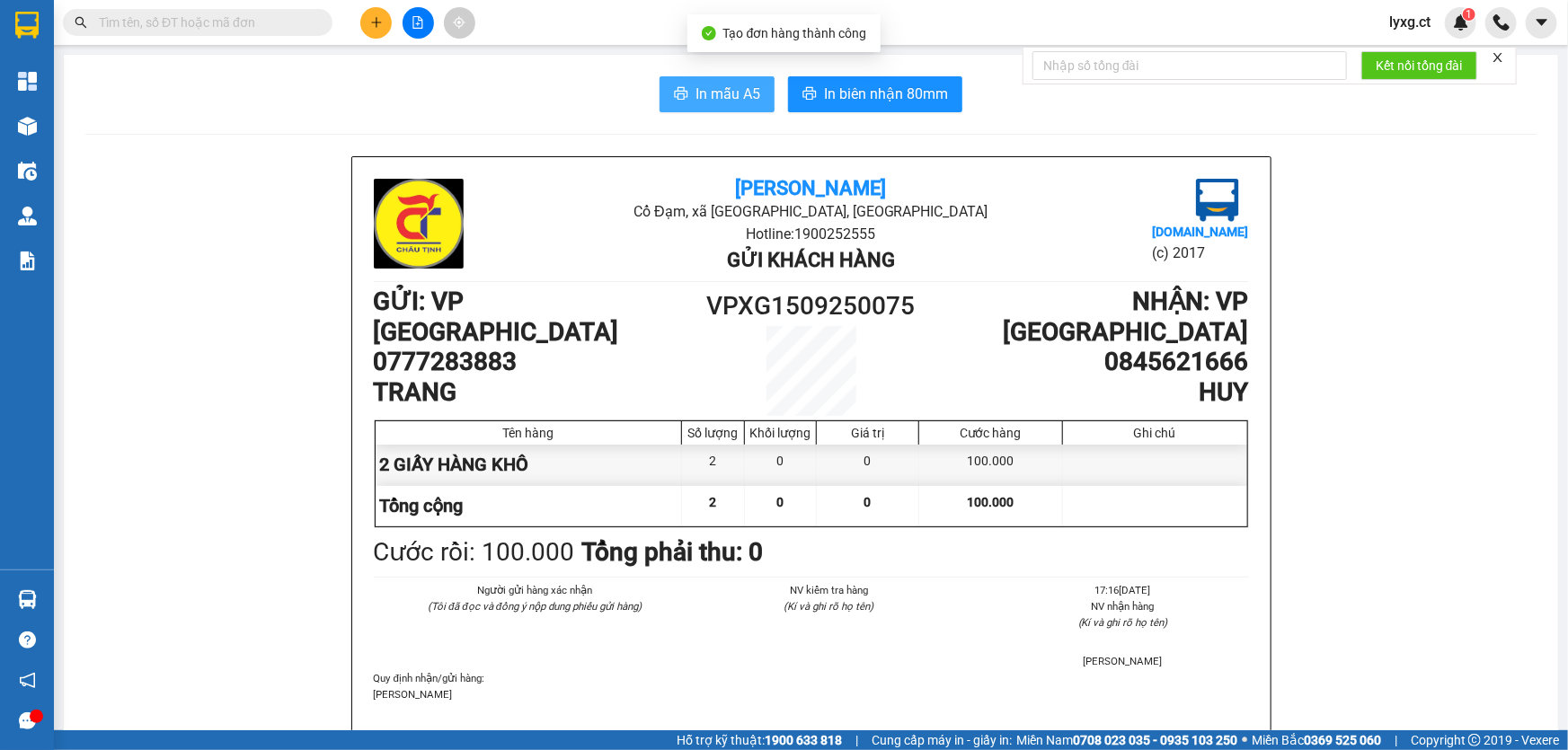
click at [726, 91] on span "In mẫu A5" at bounding box center [728, 94] width 64 height 22
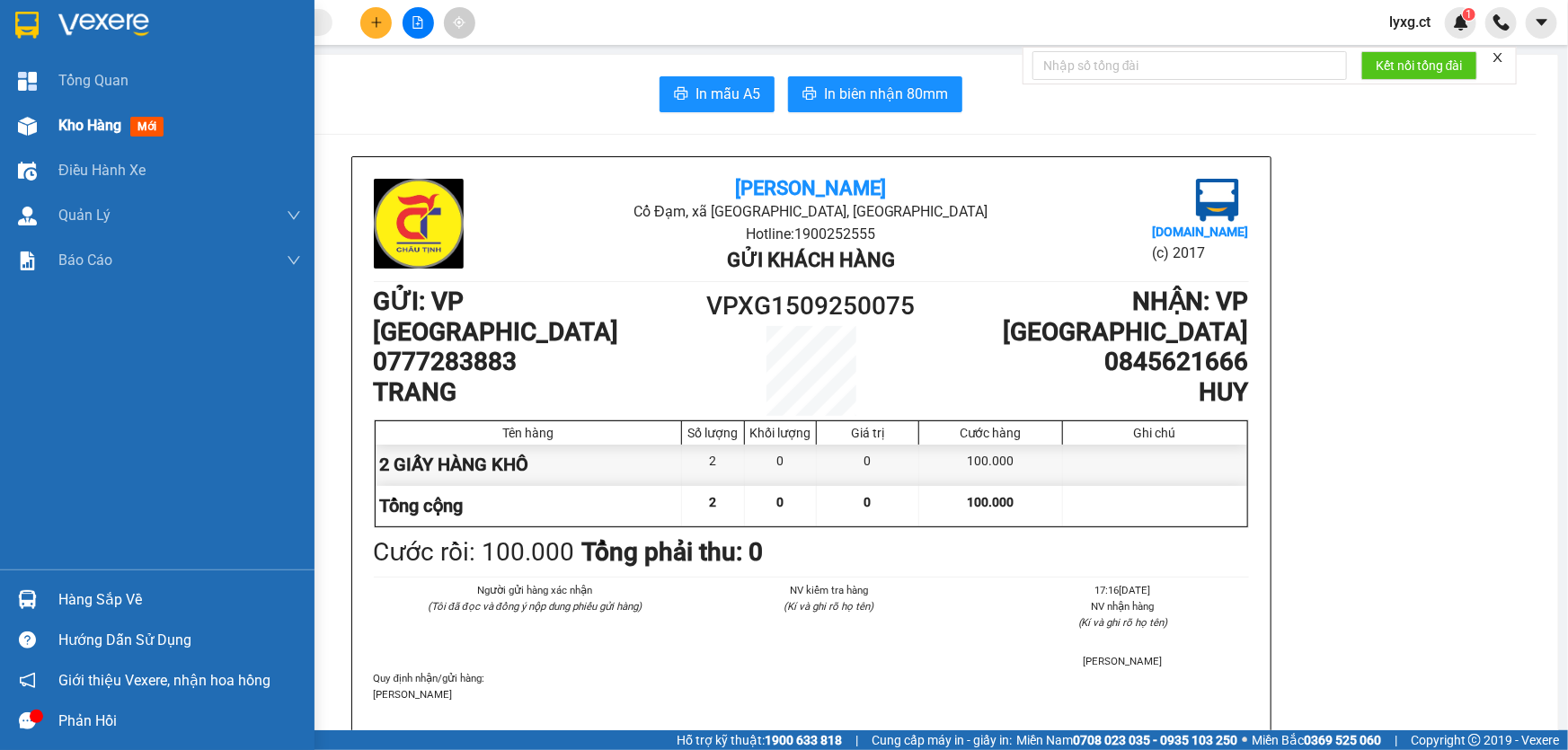
click at [72, 121] on span "Kho hàng" at bounding box center [90, 126] width 63 height 18
